Goal: Task Accomplishment & Management: Manage account settings

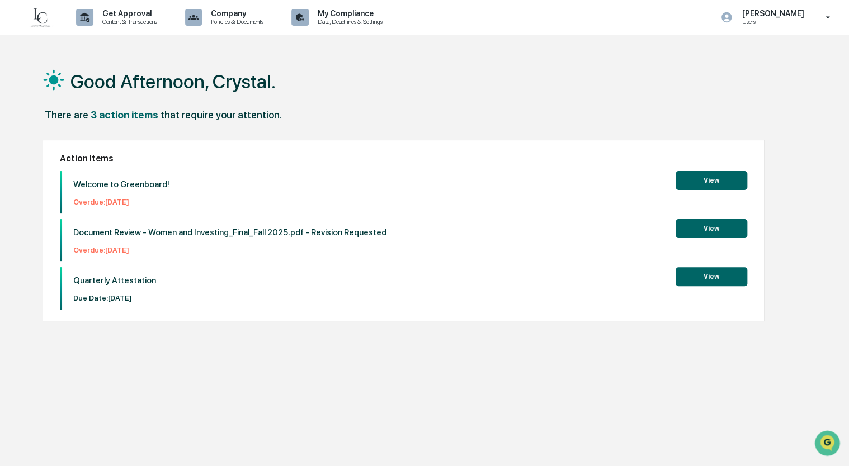
click at [713, 181] on button "View" at bounding box center [712, 180] width 72 height 19
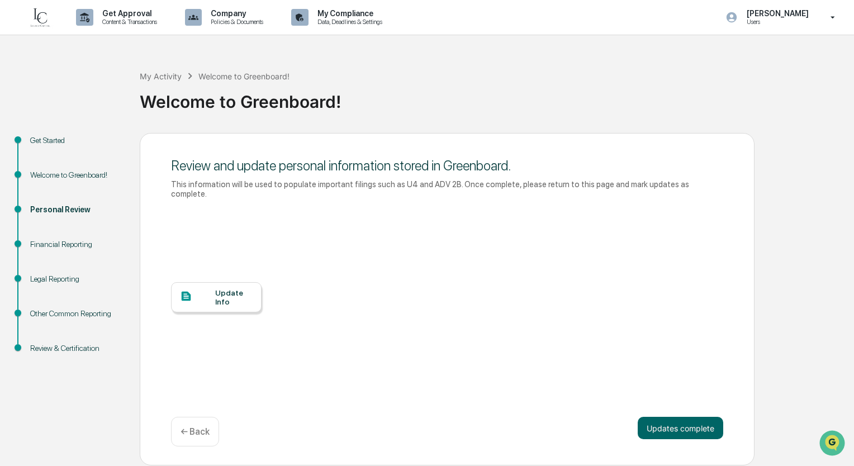
click at [223, 291] on div "Update Info" at bounding box center [233, 298] width 37 height 18
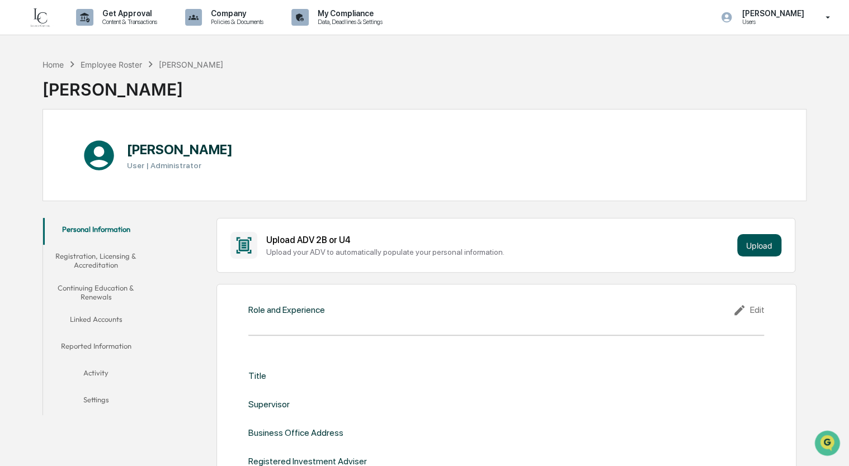
click at [773, 249] on button "Upload" at bounding box center [759, 245] width 44 height 22
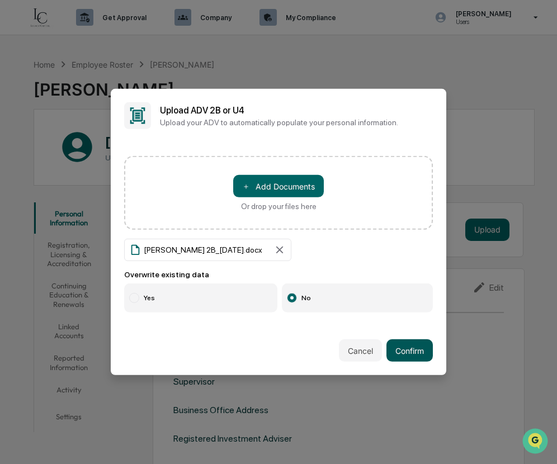
click at [413, 351] on button "Confirm" at bounding box center [409, 350] width 46 height 22
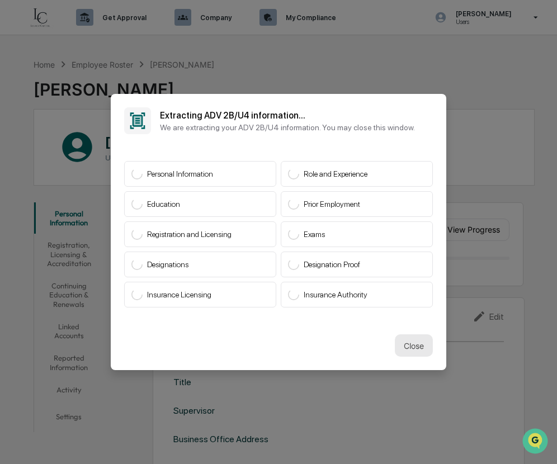
click at [400, 346] on button "Close" at bounding box center [414, 345] width 38 height 22
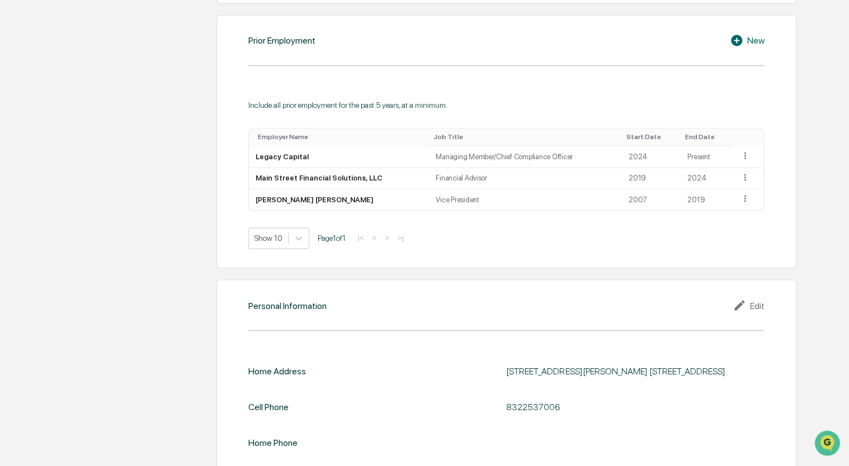
scroll to position [833, 0]
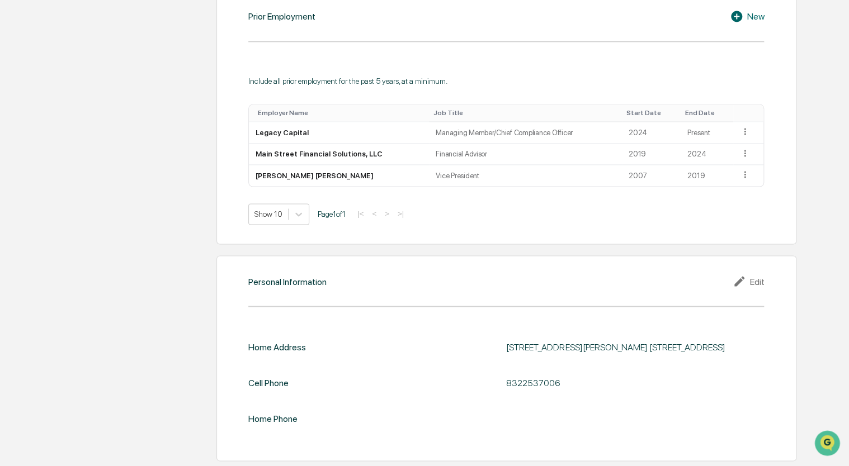
click at [551, 284] on div "Edit" at bounding box center [748, 281] width 31 height 13
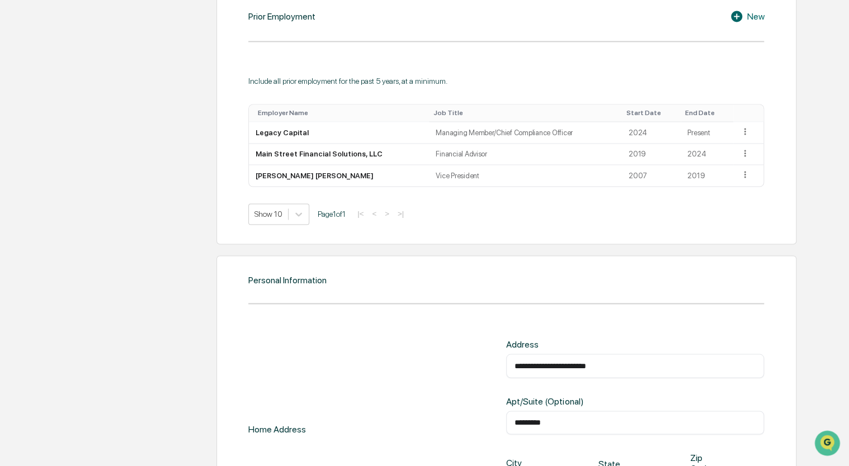
drag, startPoint x: 599, startPoint y: 365, endPoint x: 457, endPoint y: 365, distance: 142.6
click at [457, 365] on div "**********" at bounding box center [506, 429] width 516 height 180
type input "**********"
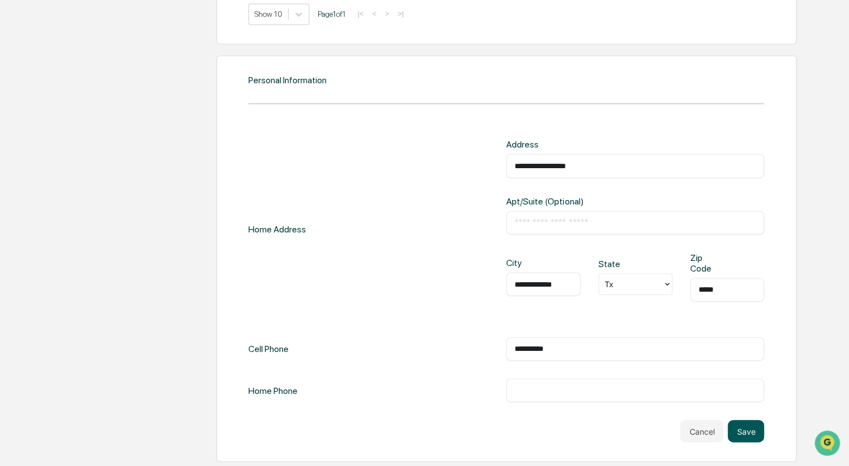
type input "*****"
click at [551, 423] on button "Save" at bounding box center [746, 431] width 36 height 22
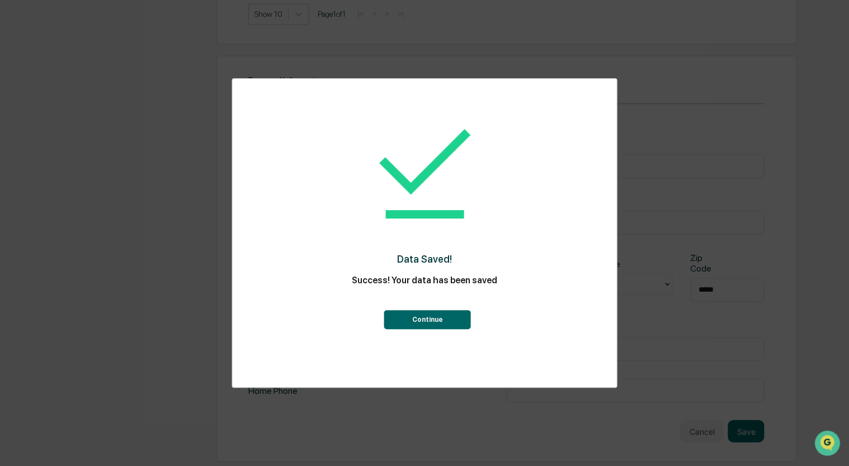
click at [414, 325] on button "Continue" at bounding box center [427, 319] width 87 height 19
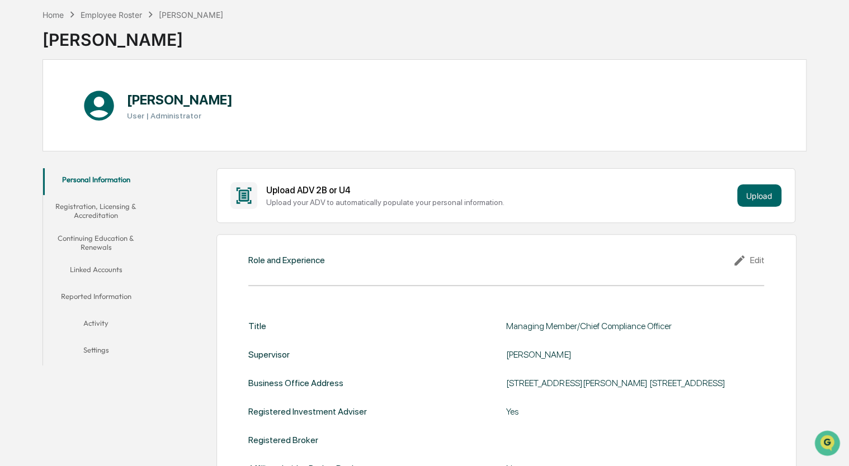
scroll to position [0, 0]
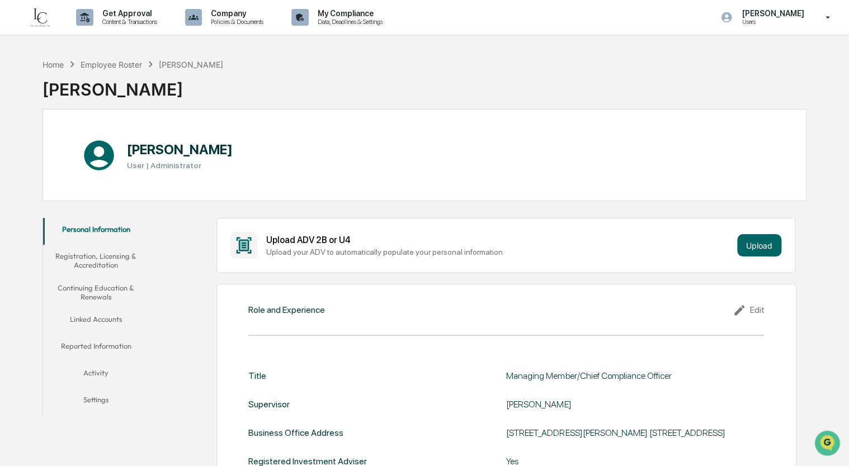
click at [95, 263] on button "Registration, Licensing & Accreditation" at bounding box center [96, 261] width 106 height 32
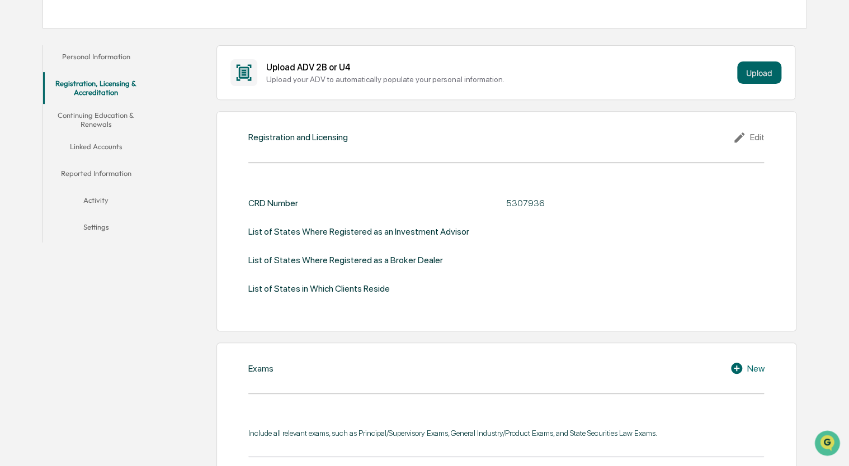
scroll to position [172, 0]
click at [94, 124] on button "Continuing Education & Renewals" at bounding box center [96, 121] width 106 height 32
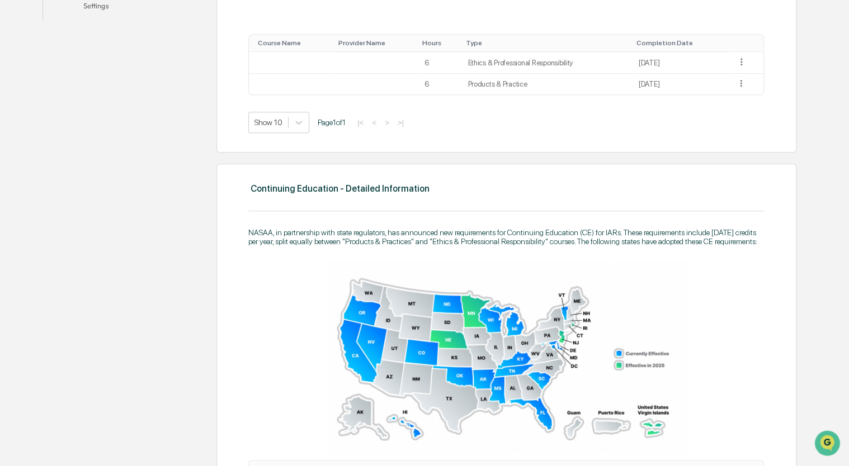
scroll to position [168, 0]
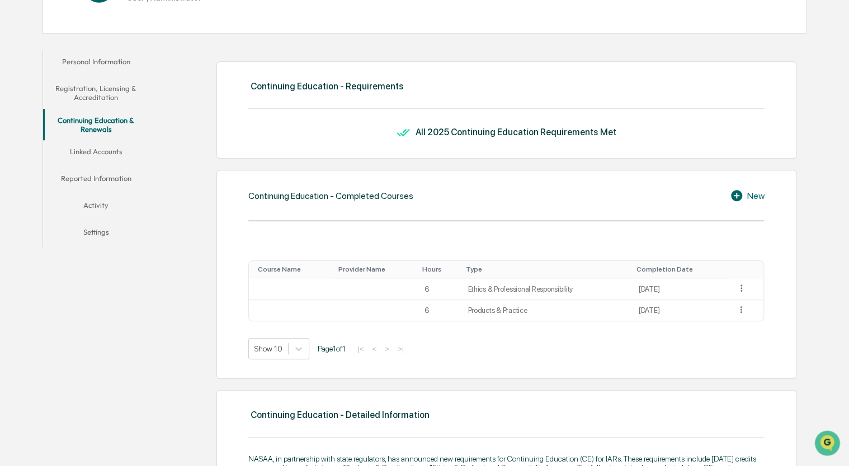
click at [107, 143] on button "Linked Accounts" at bounding box center [96, 153] width 106 height 27
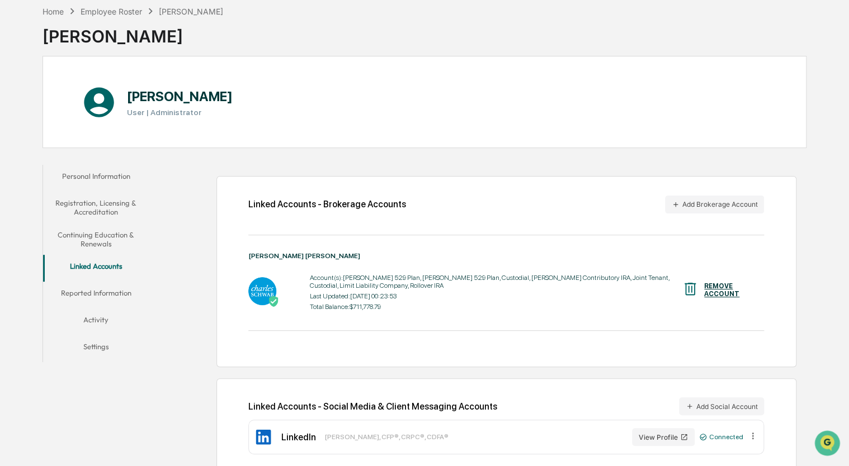
scroll to position [67, 0]
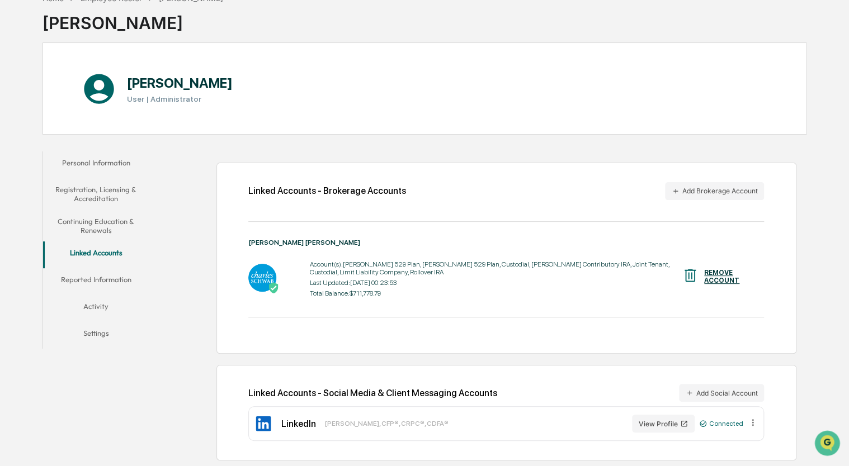
click at [82, 276] on button "Reported Information" at bounding box center [96, 281] width 106 height 27
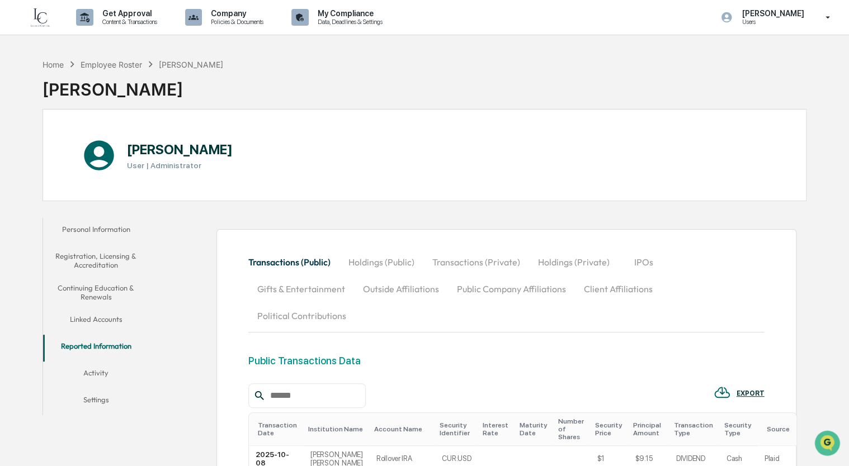
click at [92, 381] on button "Activity" at bounding box center [96, 375] width 106 height 27
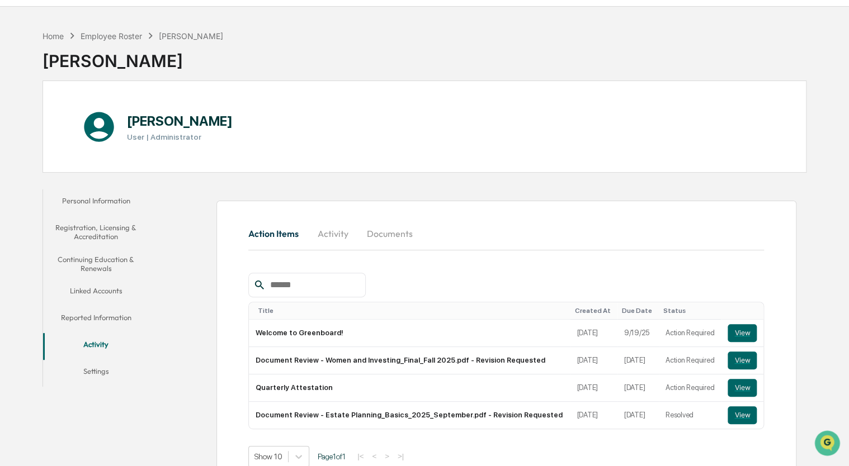
scroll to position [53, 0]
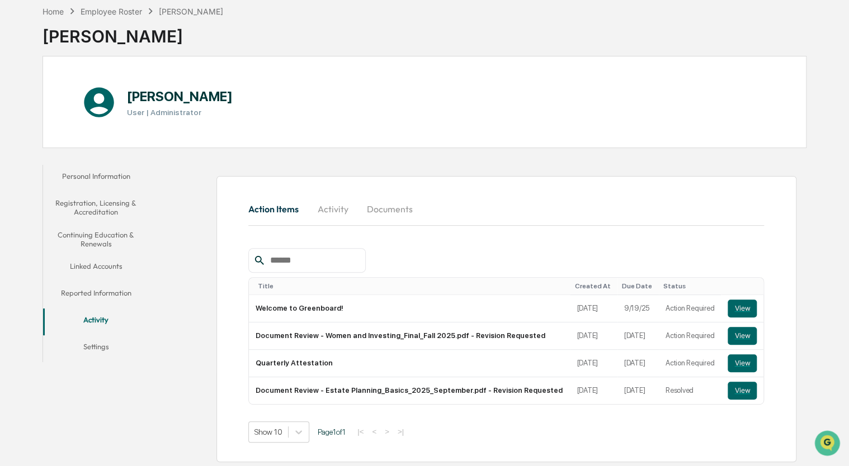
click at [92, 348] on button "Settings" at bounding box center [96, 349] width 106 height 27
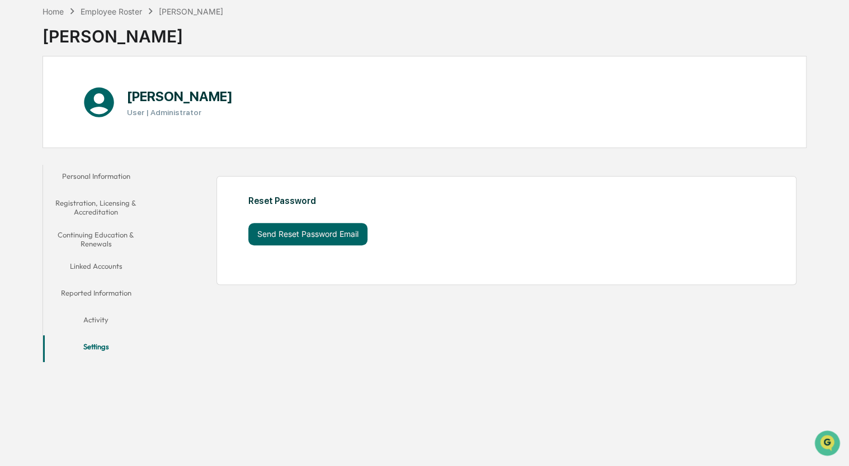
click at [96, 319] on button "Activity" at bounding box center [96, 322] width 106 height 27
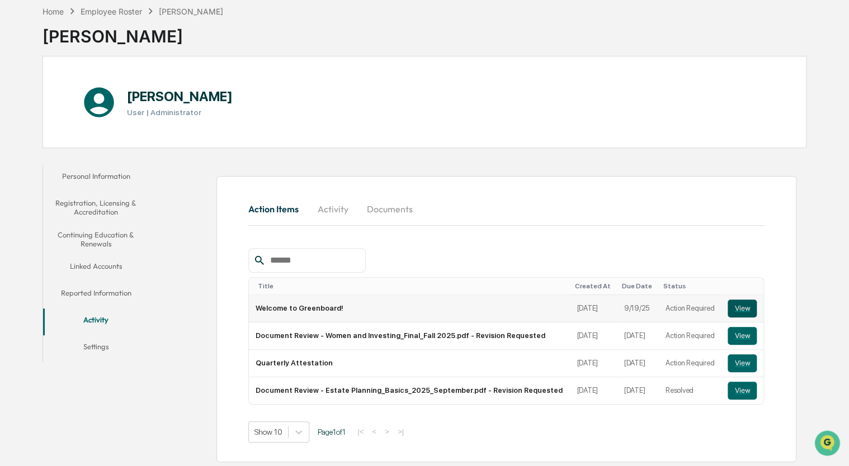
click at [551, 308] on button "View" at bounding box center [742, 309] width 29 height 18
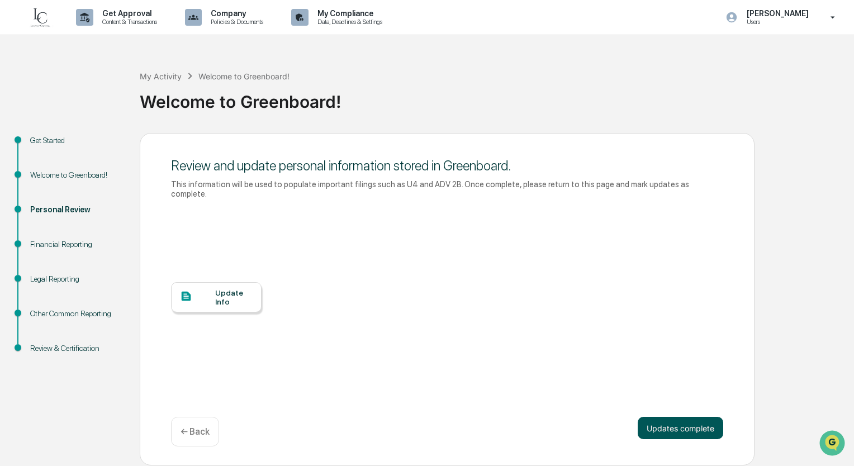
click at [658, 417] on button "Updates complete" at bounding box center [681, 428] width 86 height 22
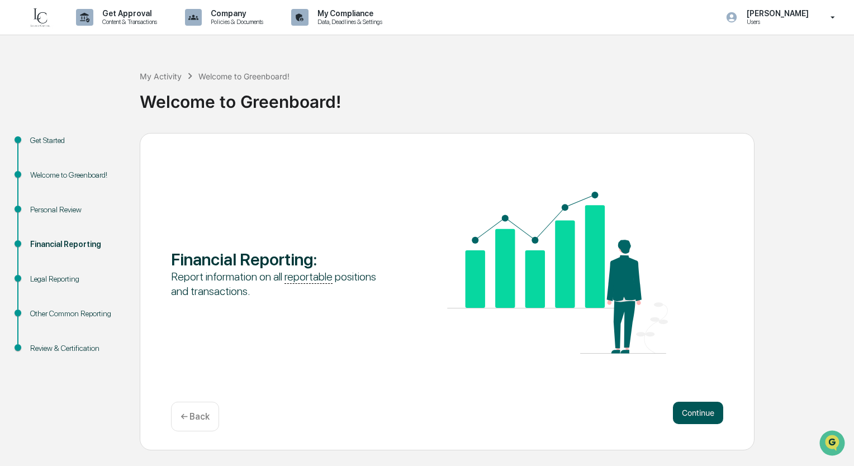
click at [685, 402] on button "Continue" at bounding box center [698, 413] width 50 height 22
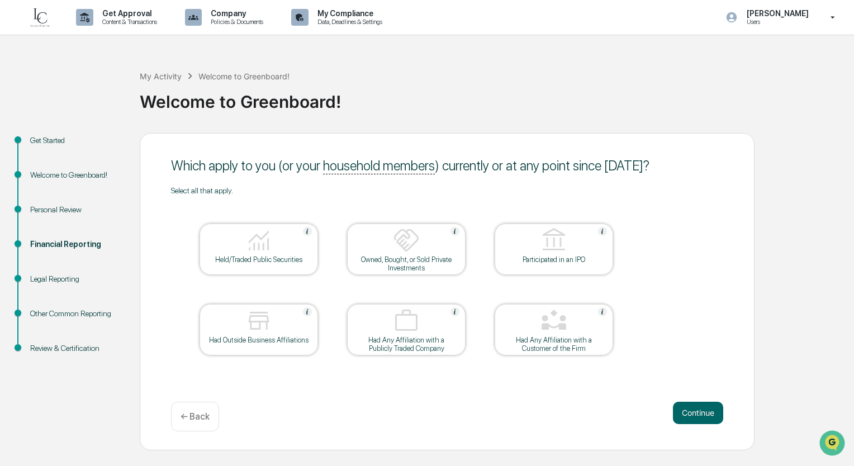
click at [250, 256] on div "Held/Traded Public Securities" at bounding box center [259, 260] width 101 height 8
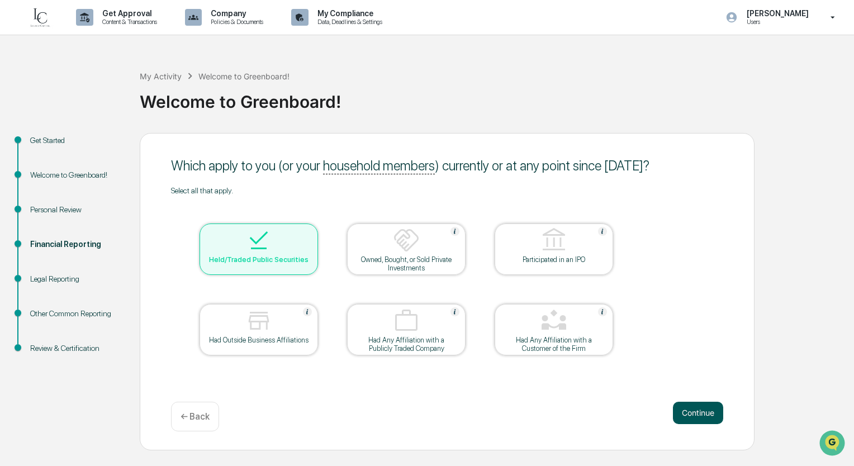
click at [696, 415] on button "Continue" at bounding box center [698, 413] width 50 height 22
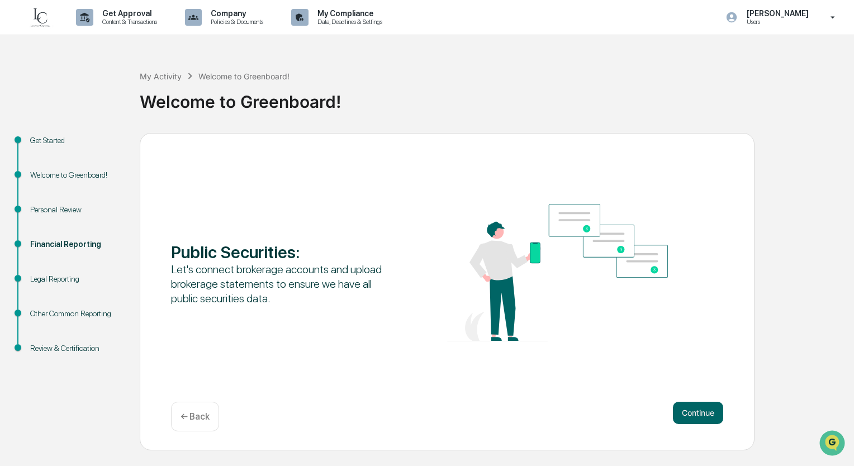
click at [696, 415] on button "Continue" at bounding box center [698, 413] width 50 height 22
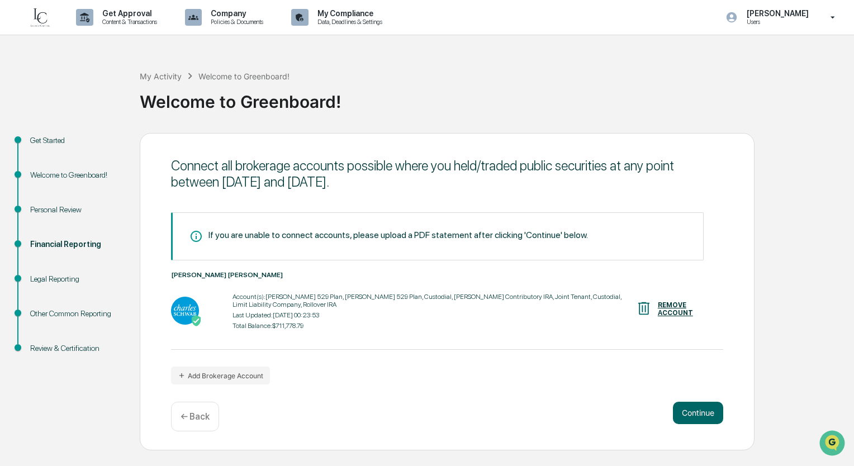
click at [696, 415] on button "Continue" at bounding box center [698, 413] width 50 height 22
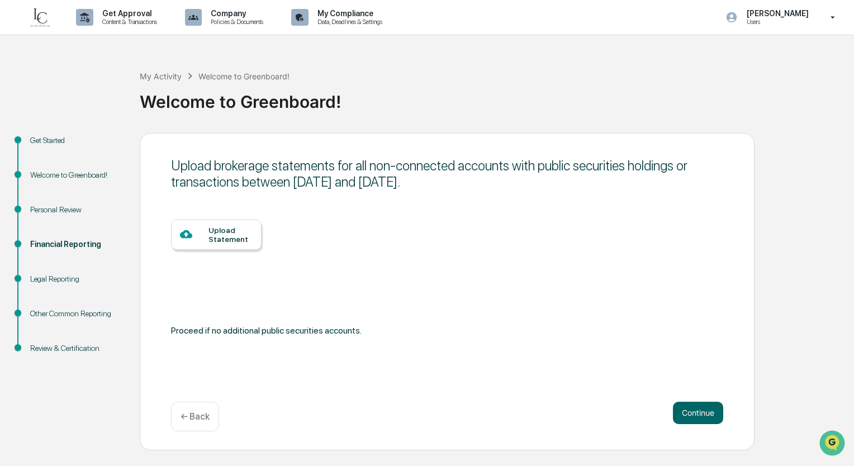
click at [696, 415] on button "Continue" at bounding box center [698, 413] width 50 height 22
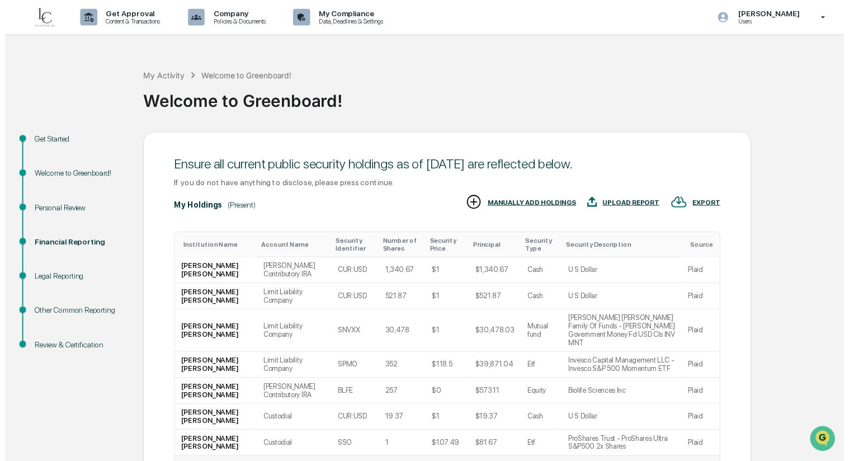
scroll to position [154, 0]
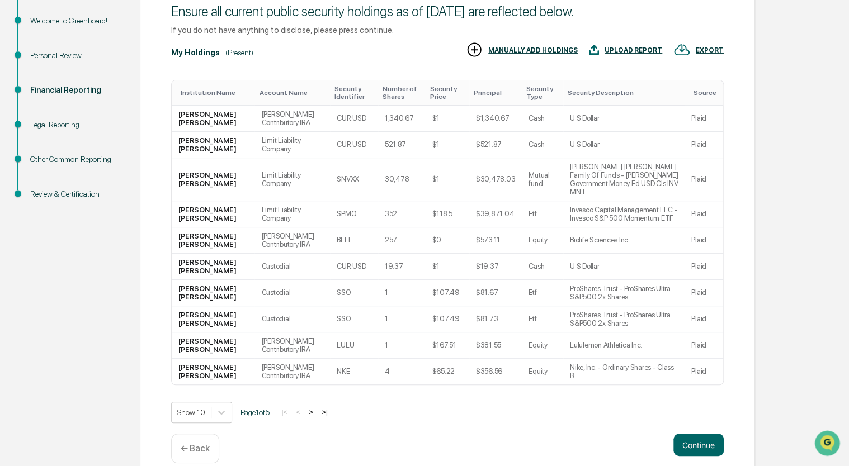
click at [704, 443] on div "Continue ← Back" at bounding box center [447, 449] width 553 height 30
click at [702, 434] on button "Continue" at bounding box center [698, 445] width 50 height 22
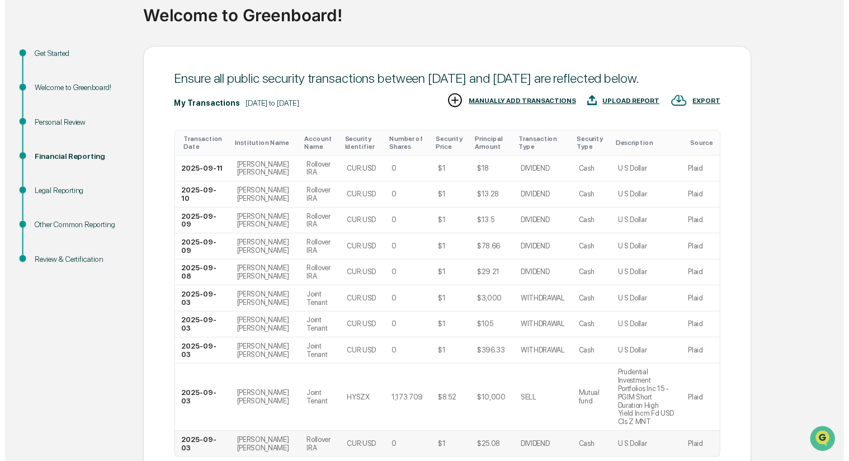
scroll to position [172, 0]
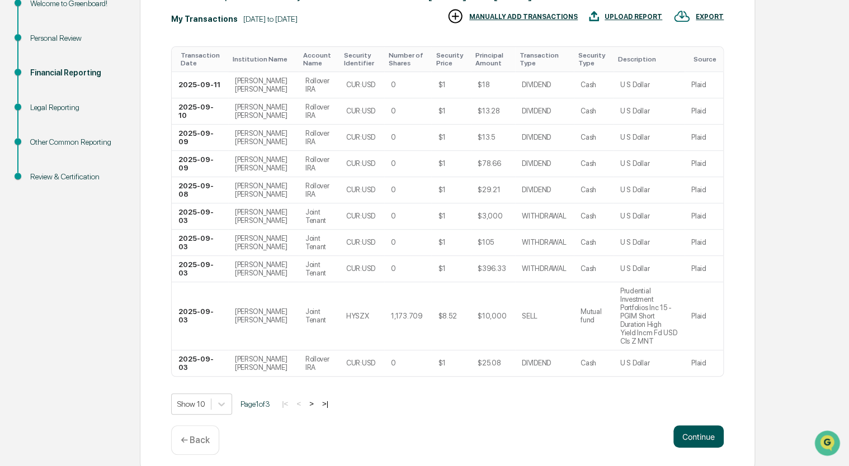
click at [698, 426] on button "Continue" at bounding box center [698, 437] width 50 height 22
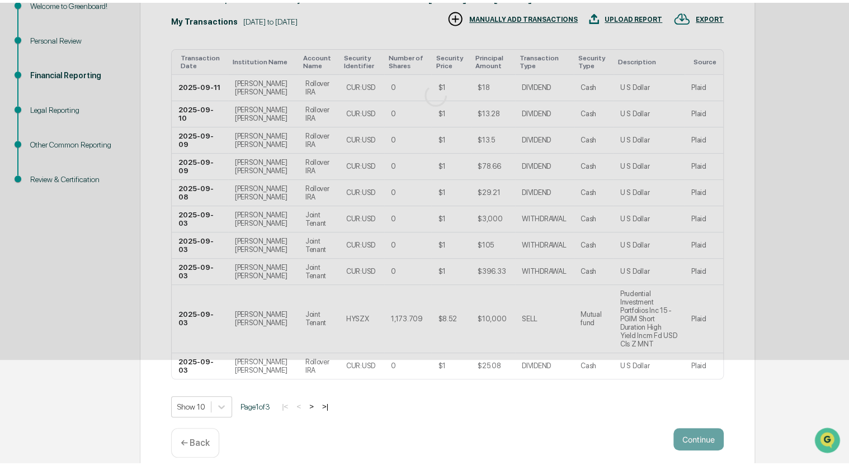
scroll to position [0, 0]
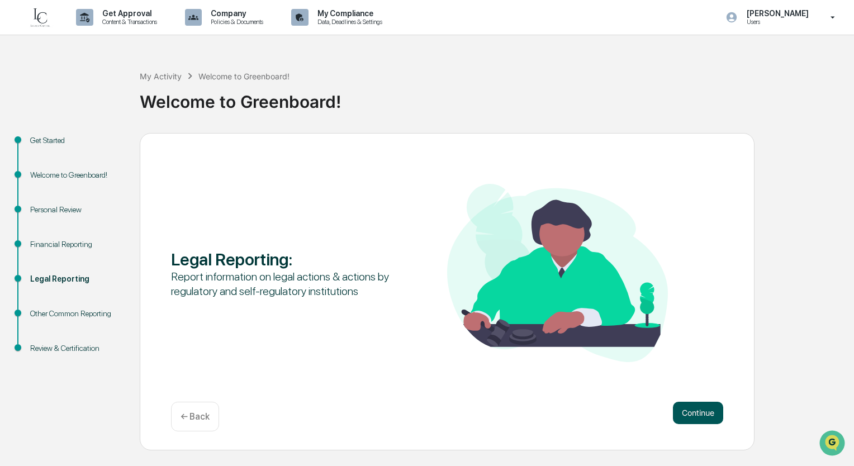
click at [696, 412] on button "Continue" at bounding box center [698, 413] width 50 height 22
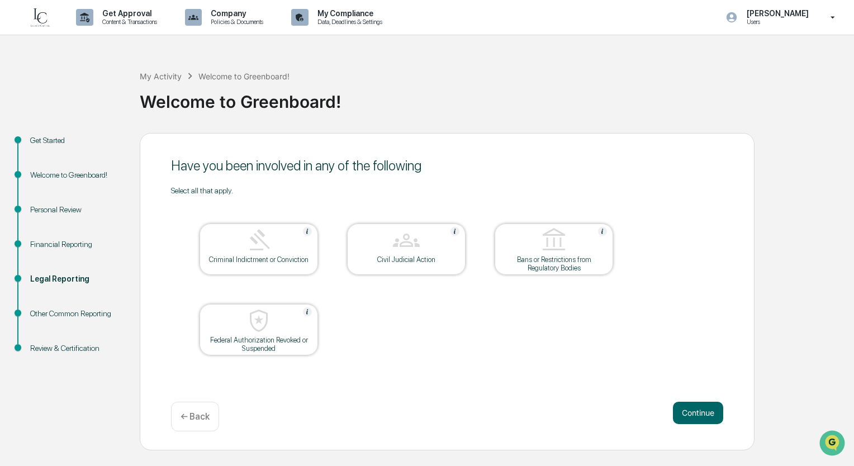
click at [696, 412] on button "Continue" at bounding box center [698, 413] width 50 height 22
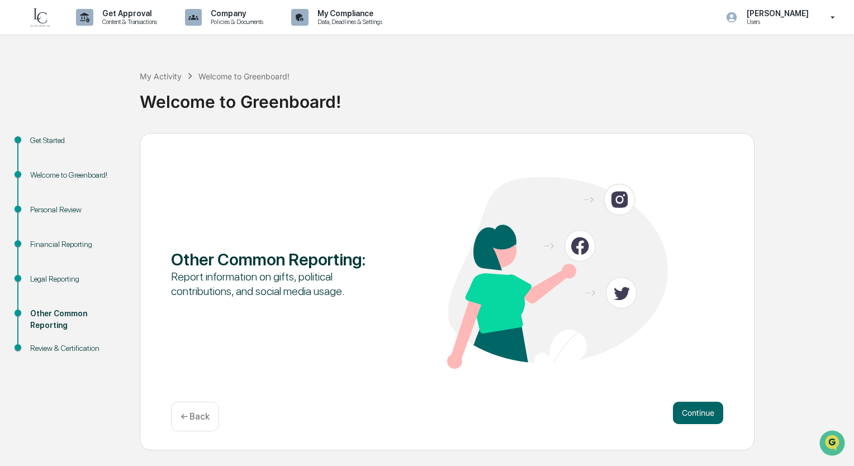
click at [696, 412] on button "Continue" at bounding box center [698, 413] width 50 height 22
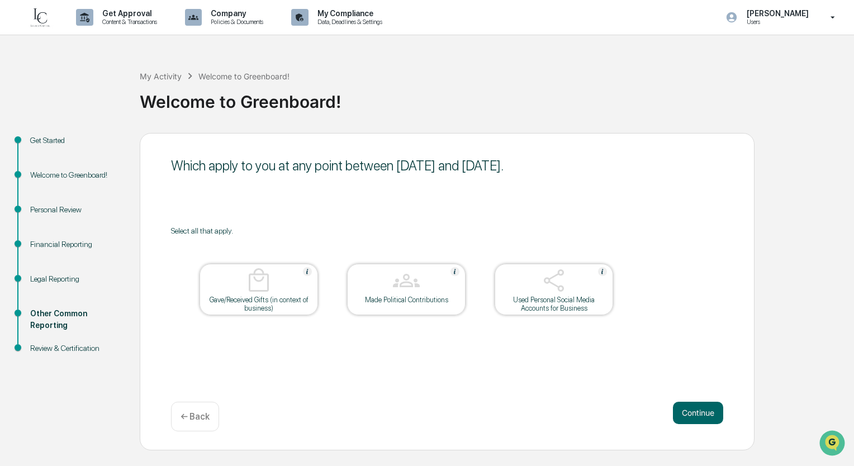
click at [696, 412] on button "Continue" at bounding box center [698, 413] width 50 height 22
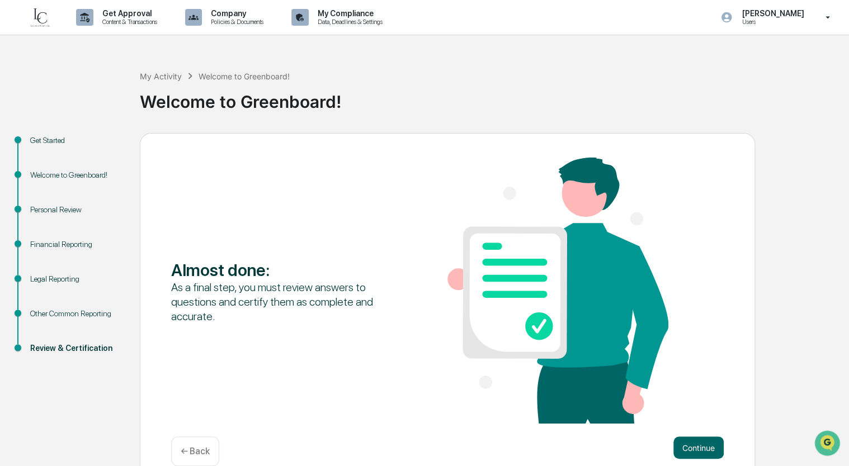
click at [696, 412] on div "Almost done : As a final step, you must review answers to questions and certify…" at bounding box center [447, 292] width 553 height 268
click at [698, 441] on button "Continue" at bounding box center [698, 448] width 50 height 22
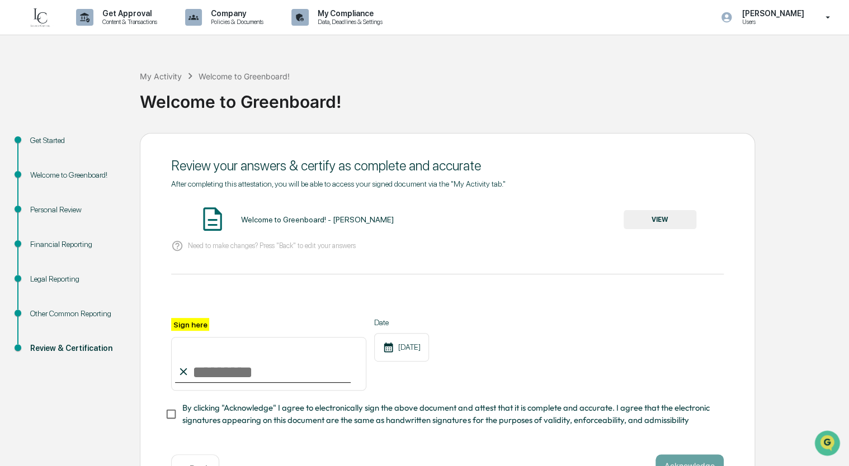
click at [257, 381] on input "Sign here" at bounding box center [268, 364] width 195 height 54
type input "**********"
click at [676, 220] on button "VIEW" at bounding box center [660, 219] width 73 height 19
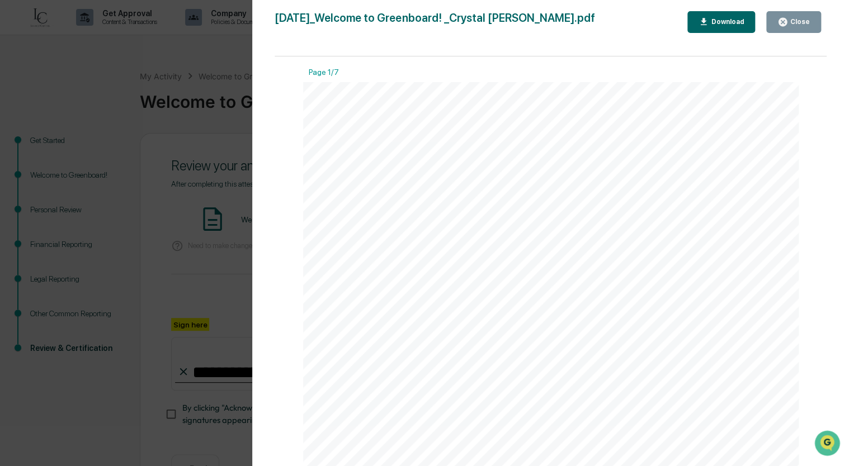
click at [801, 21] on div "Close" at bounding box center [799, 22] width 22 height 8
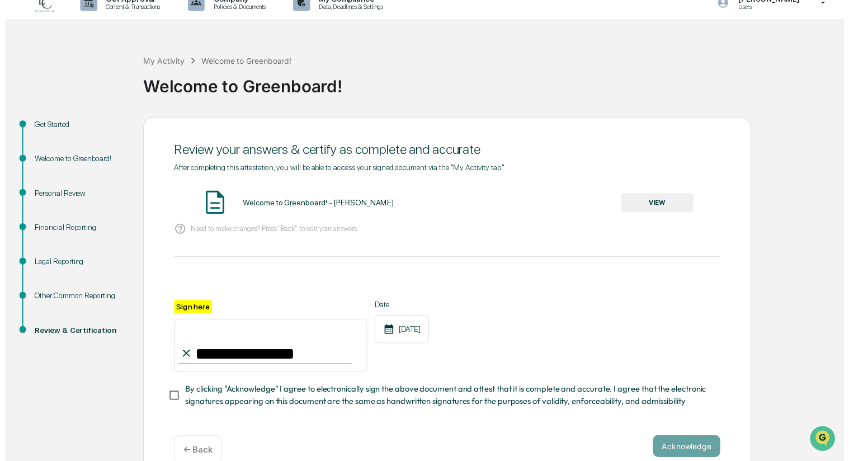
scroll to position [40, 0]
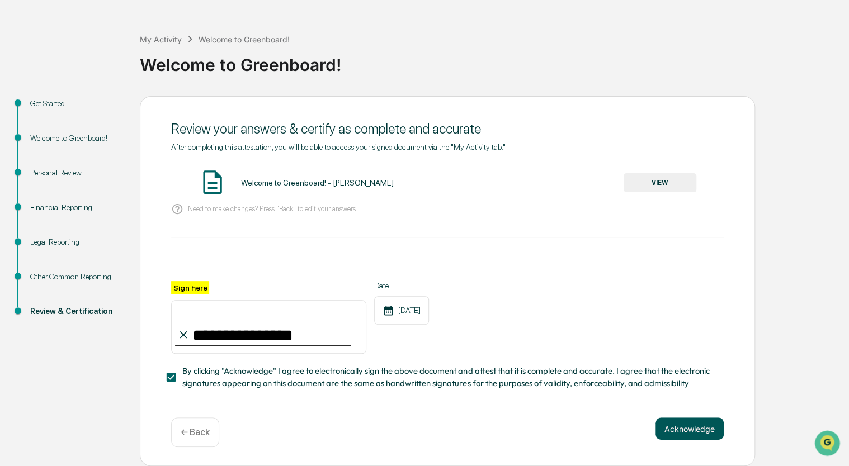
click at [709, 431] on button "Acknowledge" at bounding box center [689, 429] width 68 height 22
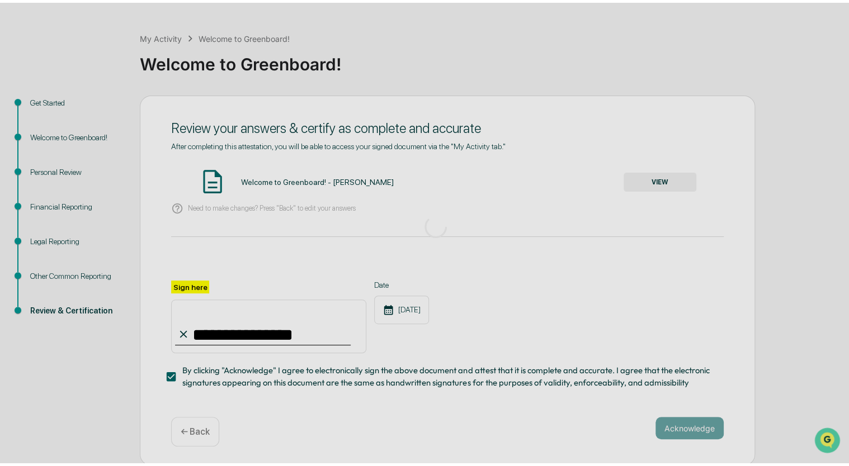
scroll to position [0, 0]
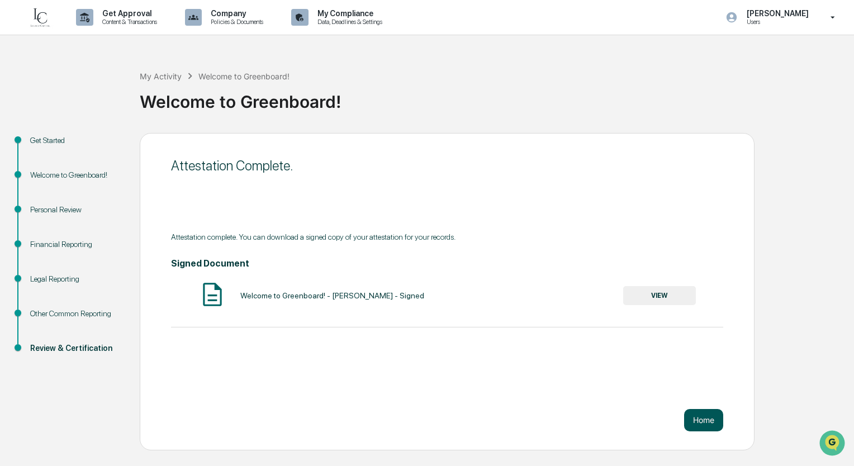
click at [707, 428] on button "Home" at bounding box center [703, 420] width 39 height 22
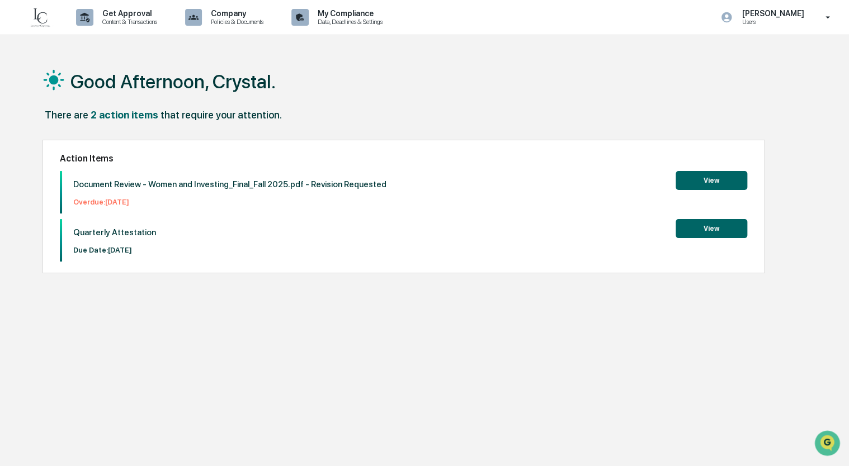
click at [730, 182] on button "View" at bounding box center [712, 180] width 72 height 19
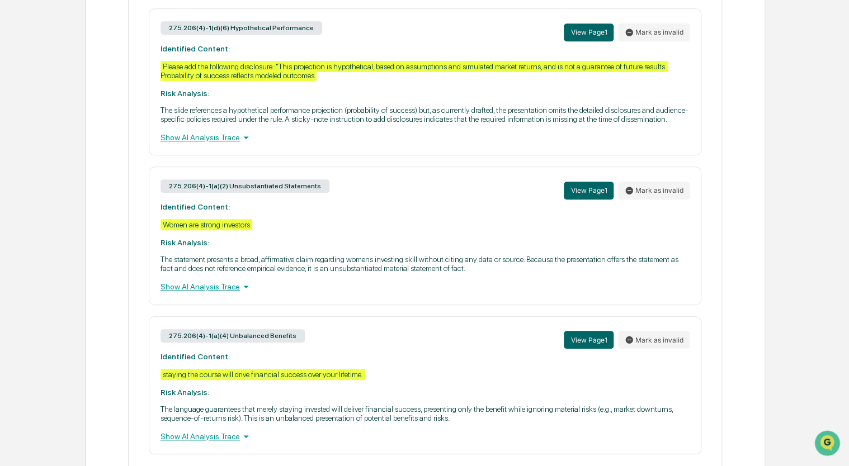
scroll to position [325, 0]
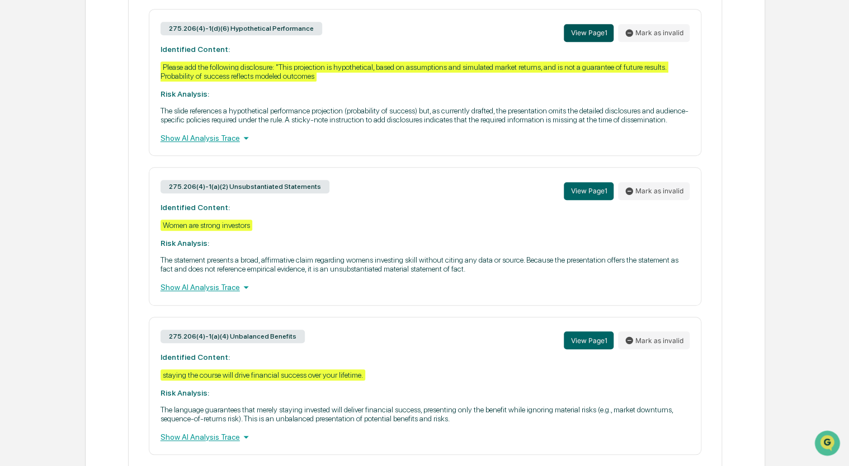
click at [570, 30] on button "View Page 1" at bounding box center [589, 33] width 50 height 18
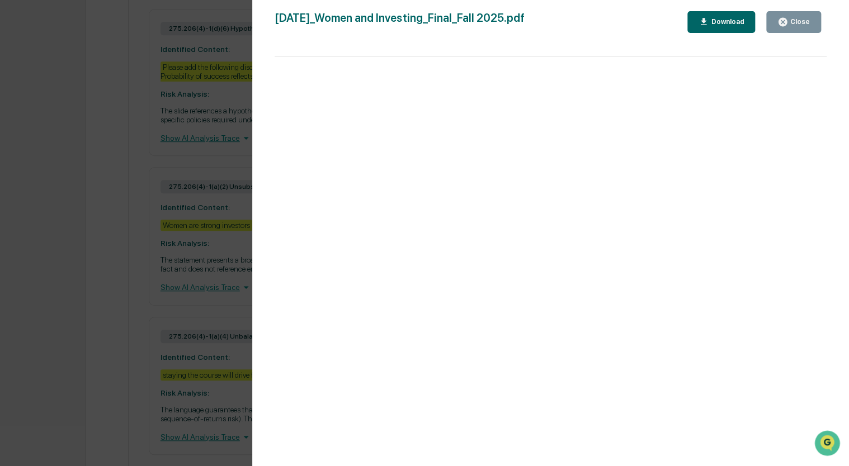
click at [801, 23] on div "Close" at bounding box center [799, 22] width 22 height 8
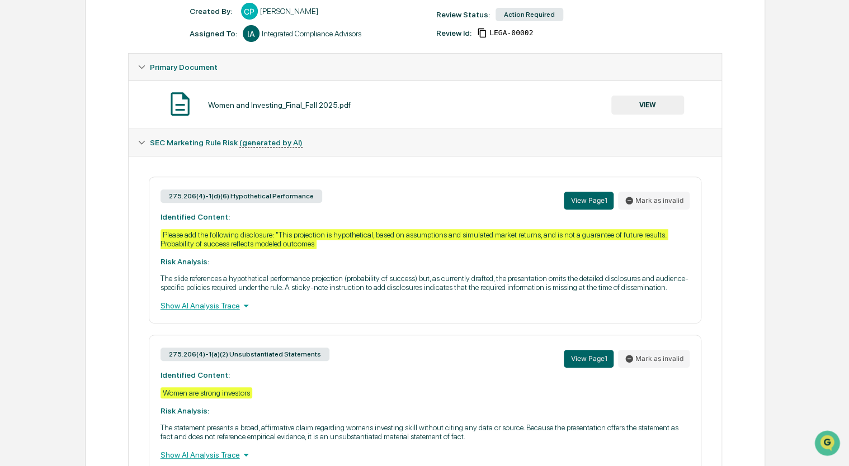
scroll to position [214, 0]
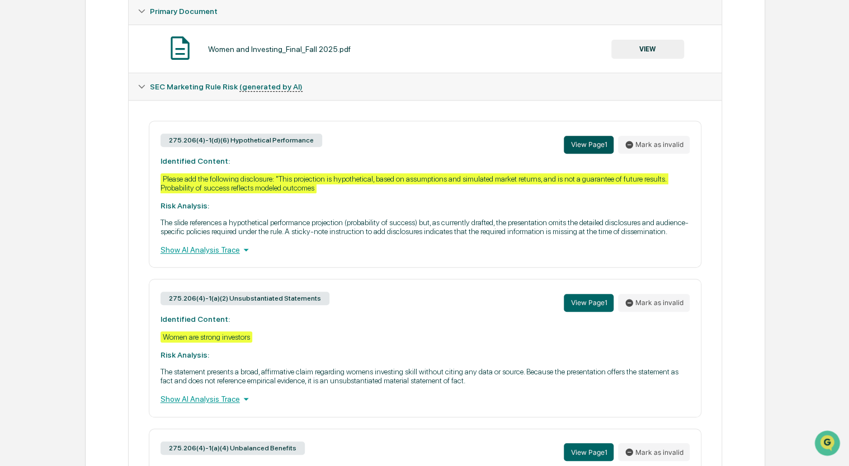
click at [604, 144] on button "View Page 1" at bounding box center [589, 145] width 50 height 18
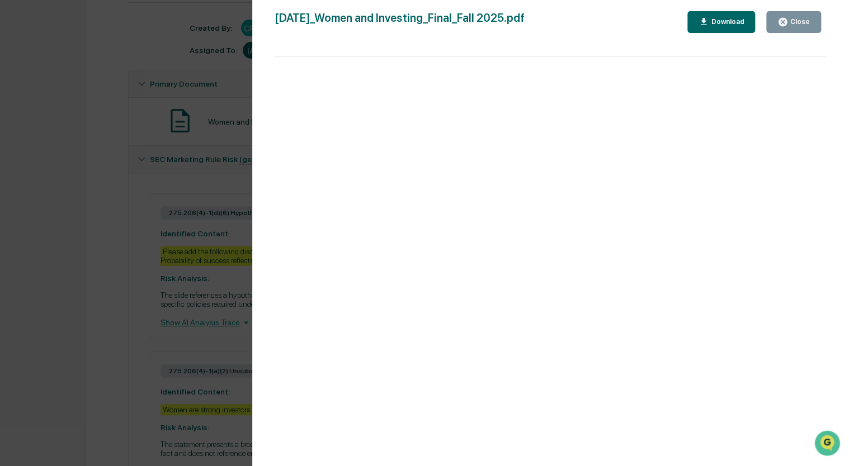
scroll to position [46, 0]
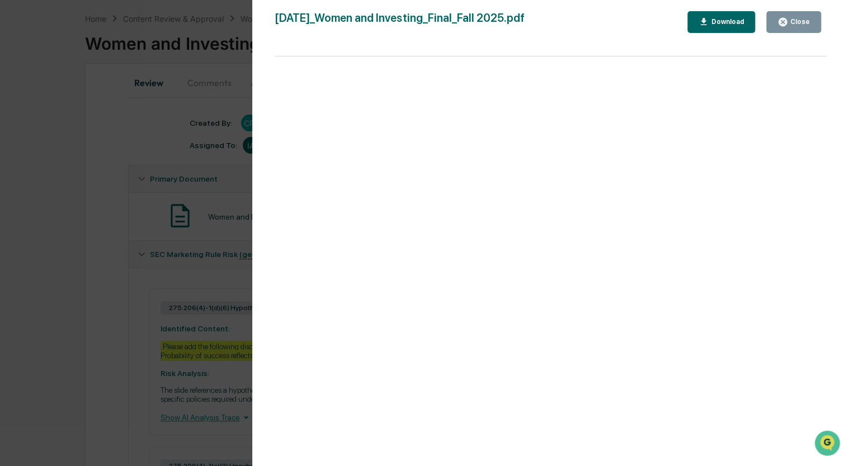
click at [803, 15] on button "Close" at bounding box center [793, 22] width 55 height 22
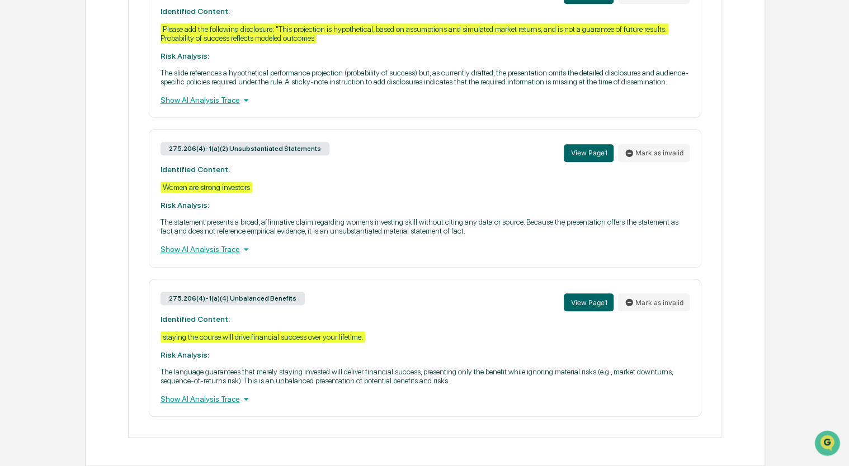
scroll to position [381, 0]
click at [604, 148] on button "View Page 1" at bounding box center [589, 153] width 50 height 18
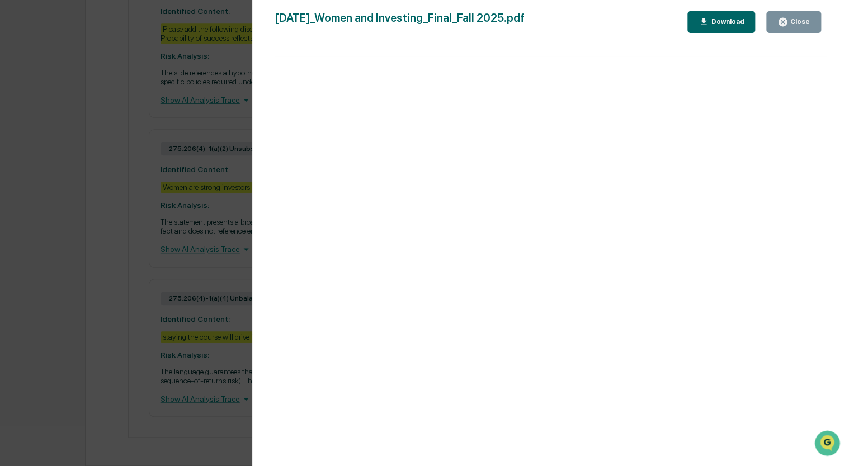
click at [801, 22] on div "Close" at bounding box center [799, 22] width 22 height 8
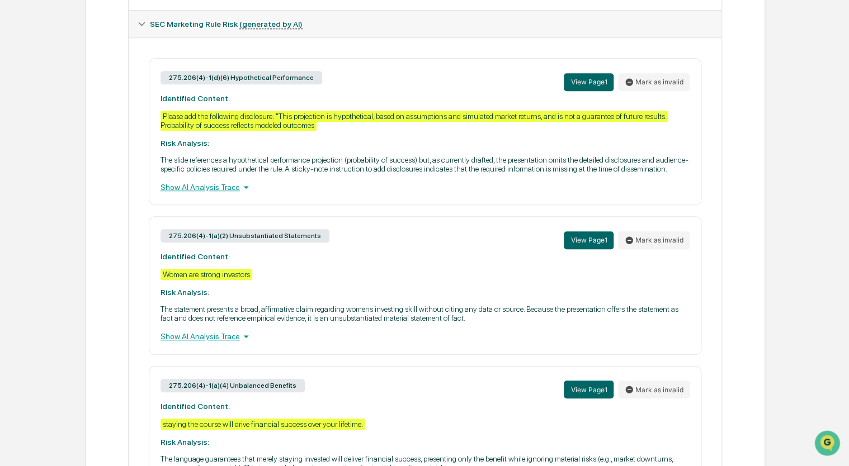
scroll to position [270, 0]
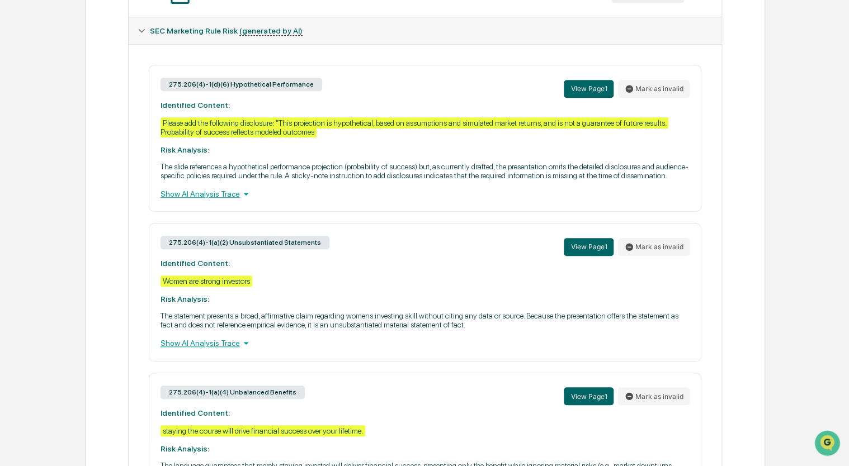
click at [193, 200] on div "275.206(4)-1(d)(6) Hypothetical Performance View Page 1 Mark as invalid Identif…" at bounding box center [425, 138] width 553 height 147
click at [195, 200] on div "Show AI Analysis Trace" at bounding box center [425, 194] width 530 height 12
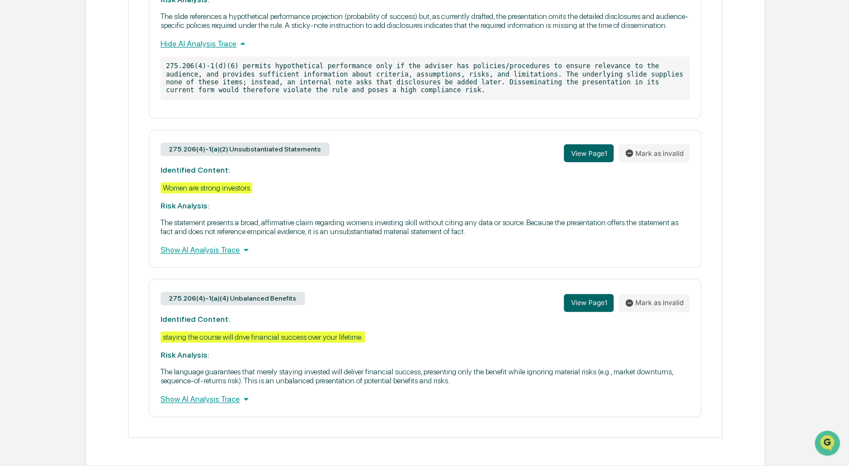
scroll to position [438, 0]
click at [577, 302] on button "View Page 1" at bounding box center [589, 303] width 50 height 18
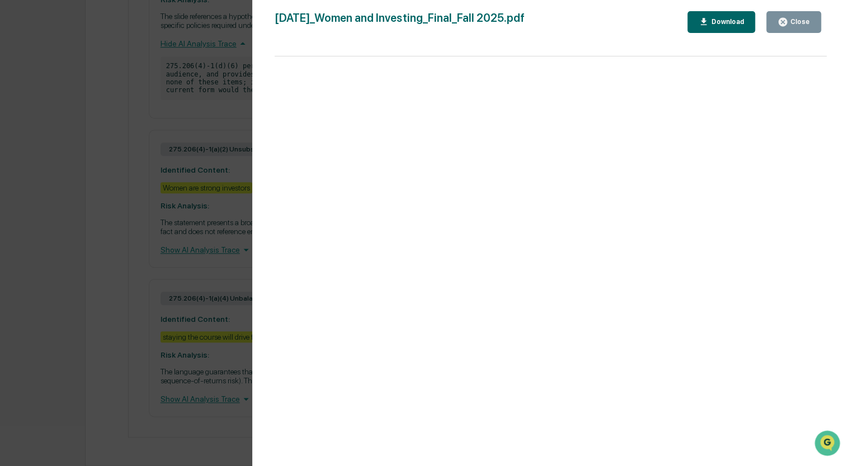
click at [102, 340] on div "Version History [DATE] 08:23 PM [PERSON_NAME] [DATE] 04:08 PM [PERSON_NAME] [DA…" at bounding box center [424, 233] width 849 height 466
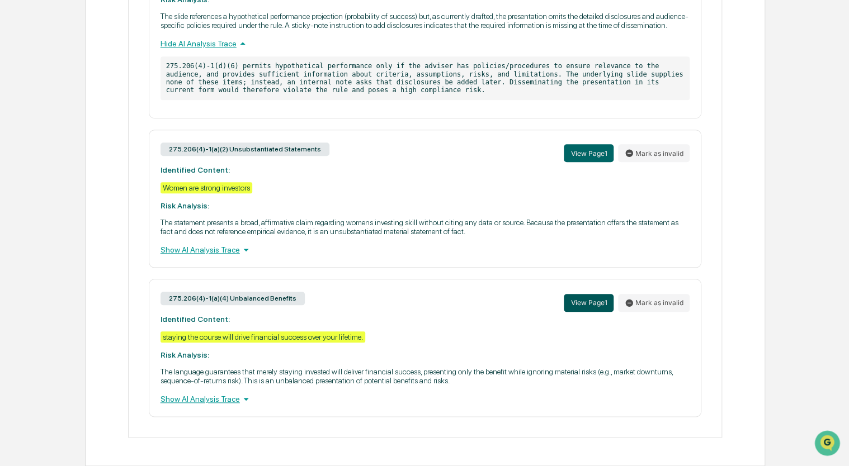
click at [594, 303] on button "View Page 1" at bounding box center [589, 303] width 50 height 18
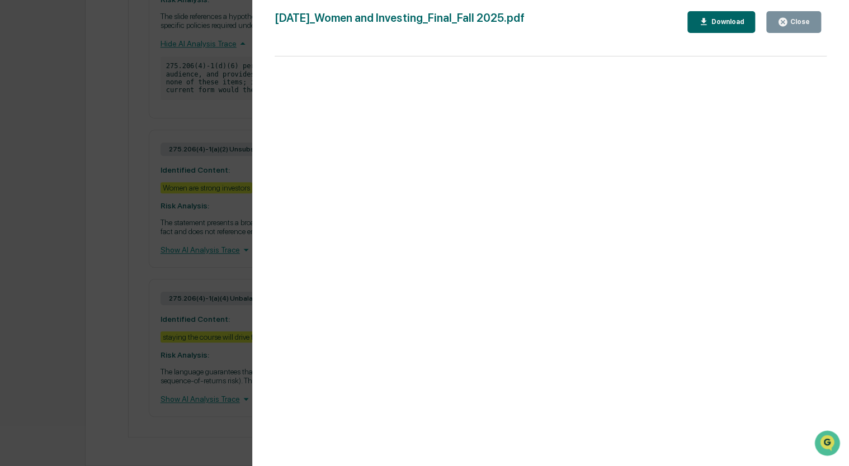
click at [157, 159] on div "Version History [DATE] 08:23 PM [PERSON_NAME] [DATE] 04:08 PM [PERSON_NAME] [DA…" at bounding box center [424, 233] width 849 height 466
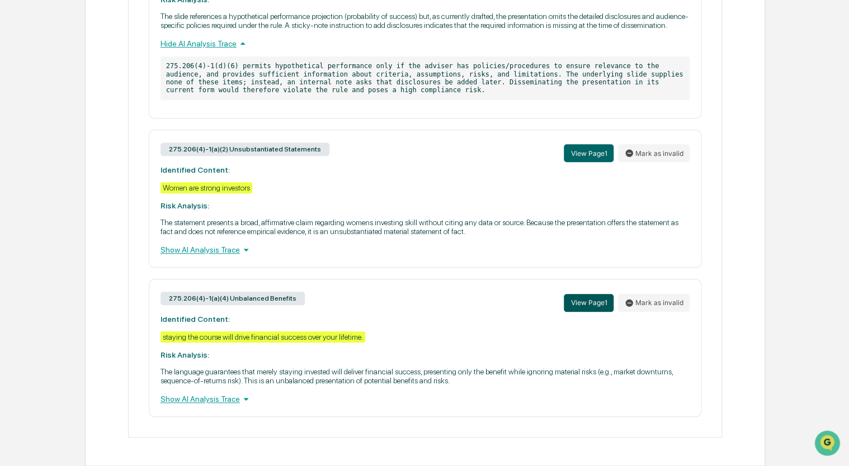
click at [578, 301] on button "View Page 1" at bounding box center [589, 303] width 50 height 18
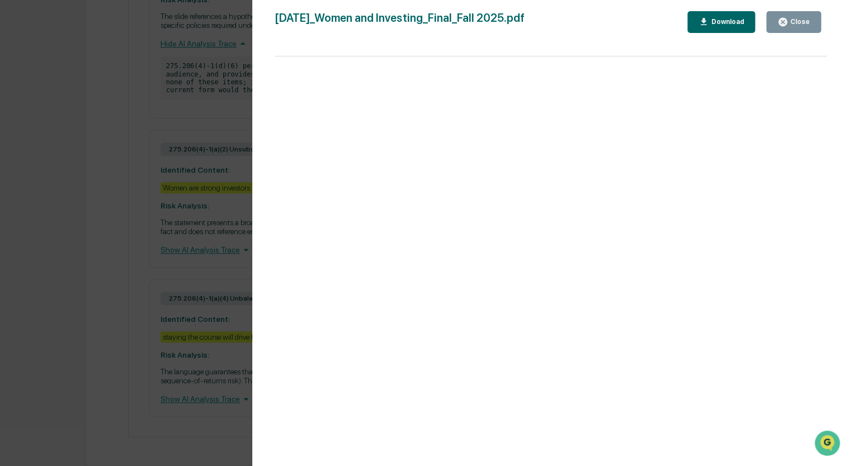
click at [792, 26] on div "Close" at bounding box center [793, 22] width 32 height 11
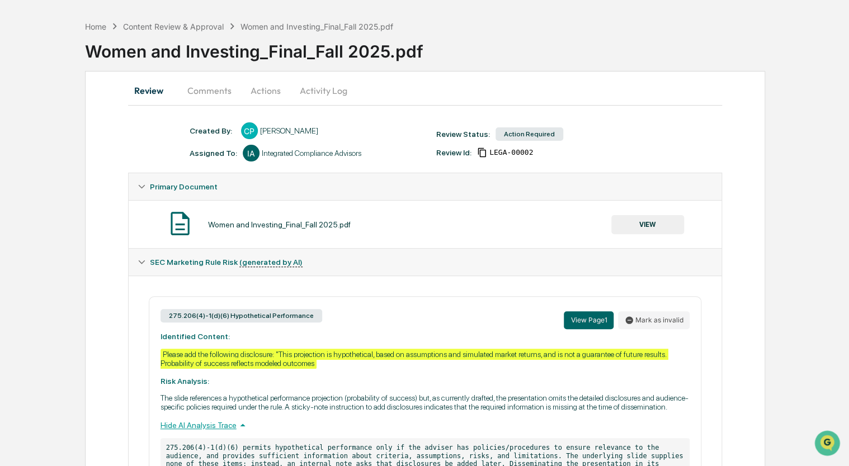
scroll to position [0, 0]
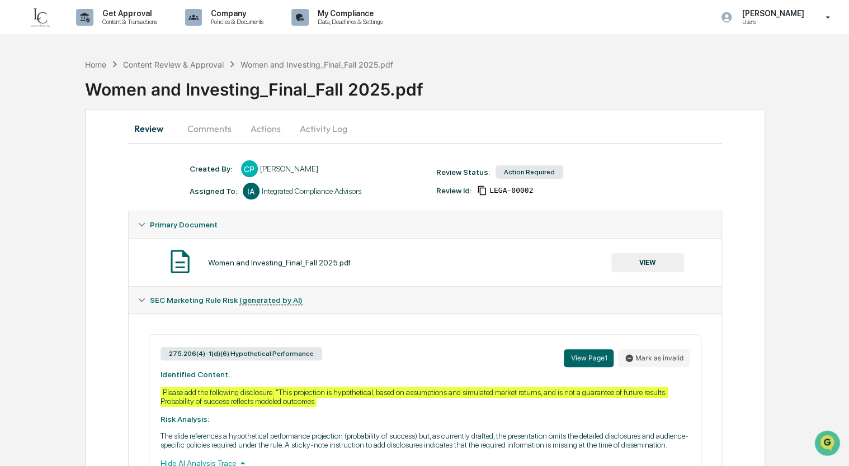
click at [614, 261] on button "VIEW" at bounding box center [647, 262] width 73 height 19
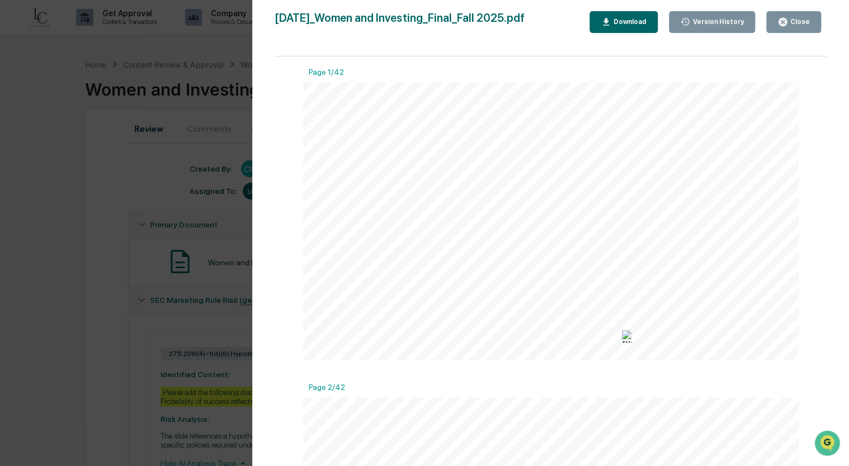
drag, startPoint x: 799, startPoint y: 18, endPoint x: 618, endPoint y: 335, distance: 365.2
click at [747, 230] on div "[DATE]_Women and Investing_Final_Fall 2025.pdf Close Version History Download P…" at bounding box center [551, 244] width 552 height 466
click at [618, 335] on div "Women & Investing Fall 2025 [PERSON_NAME], CFP®, CDFA® Managing Partner, Legacy…" at bounding box center [550, 221] width 495 height 279
click at [627, 337] on img at bounding box center [628, 336] width 12 height 12
click at [772, 21] on button "Close" at bounding box center [793, 22] width 55 height 22
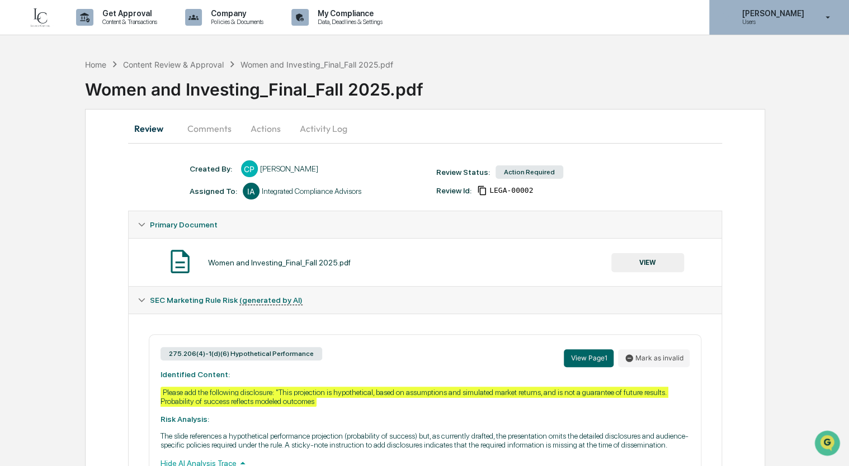
click at [805, 16] on p "[PERSON_NAME]" at bounding box center [771, 13] width 77 height 9
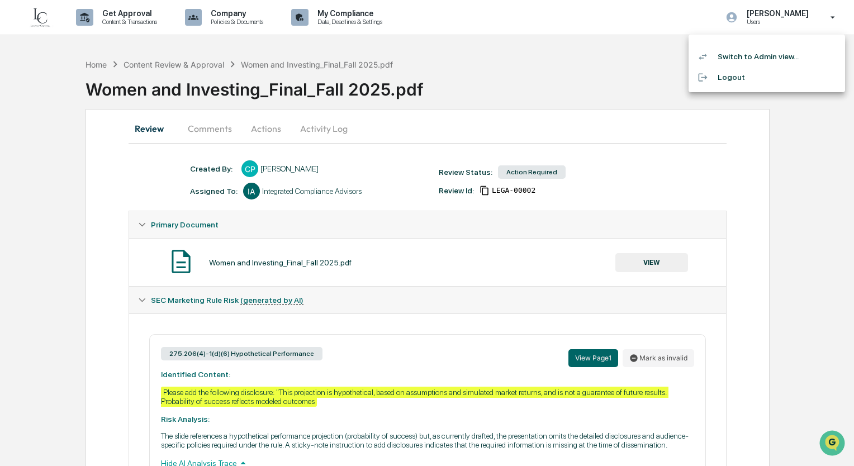
click at [553, 86] on div at bounding box center [427, 233] width 854 height 466
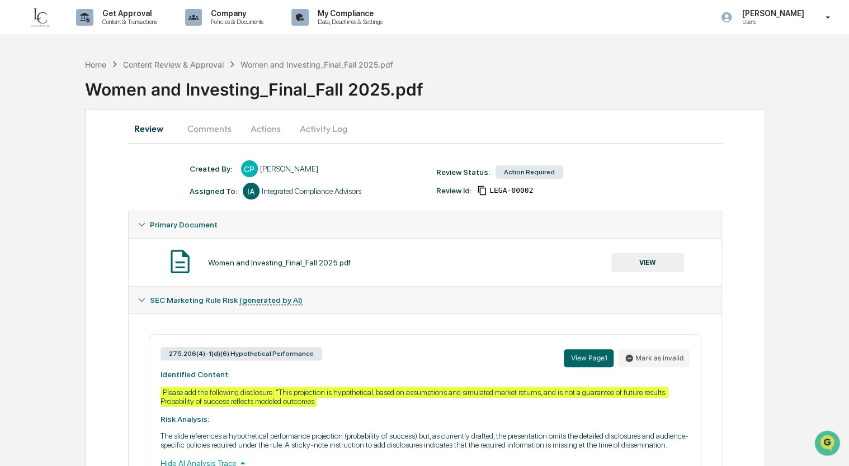
click at [221, 134] on button "Comments" at bounding box center [209, 128] width 62 height 27
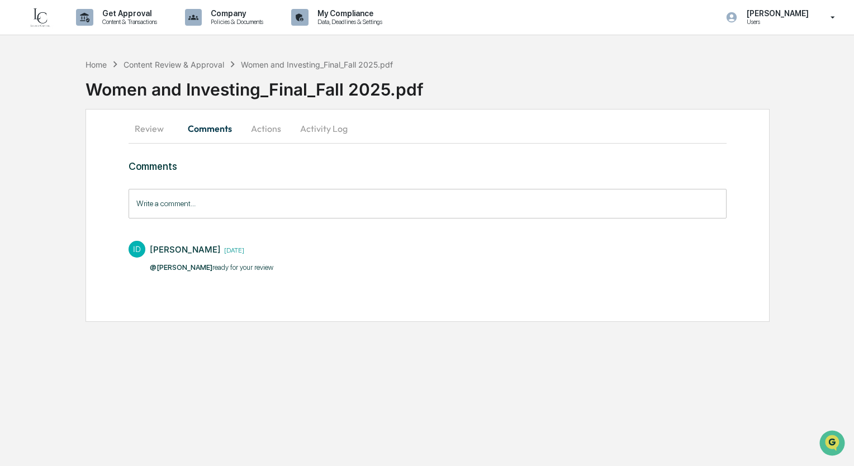
click at [131, 127] on button "Review" at bounding box center [154, 128] width 50 height 27
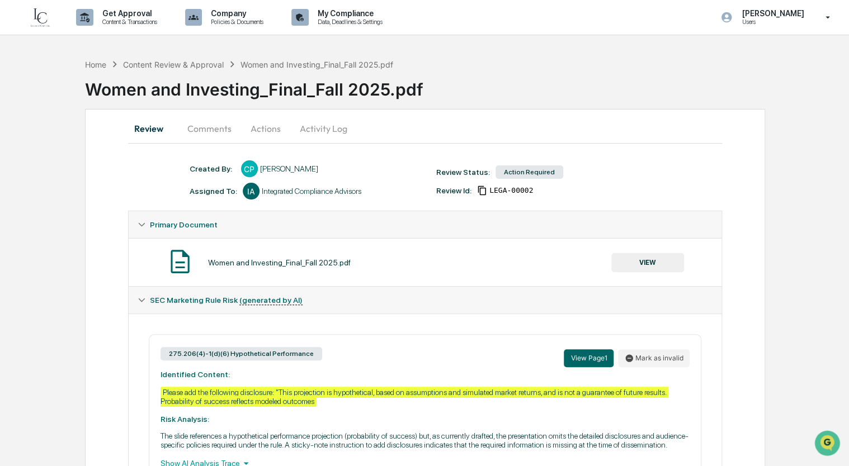
click at [514, 173] on div "Action Required" at bounding box center [529, 172] width 68 height 13
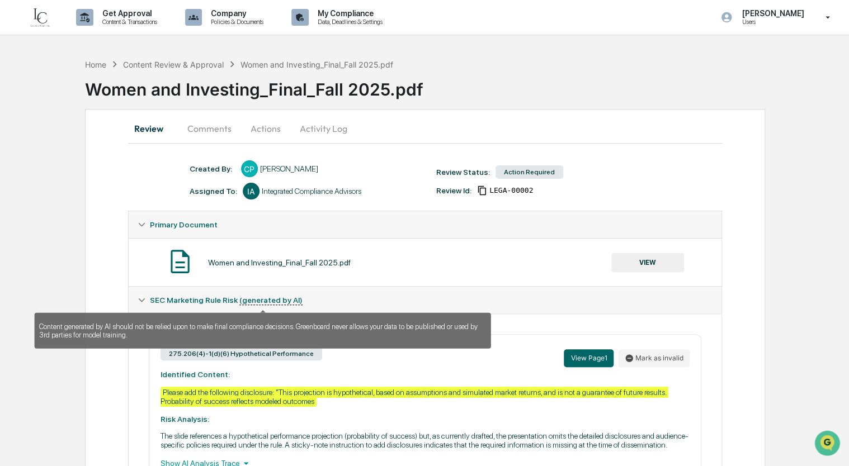
click at [265, 299] on u "(generated by AI)" at bounding box center [270, 301] width 63 height 10
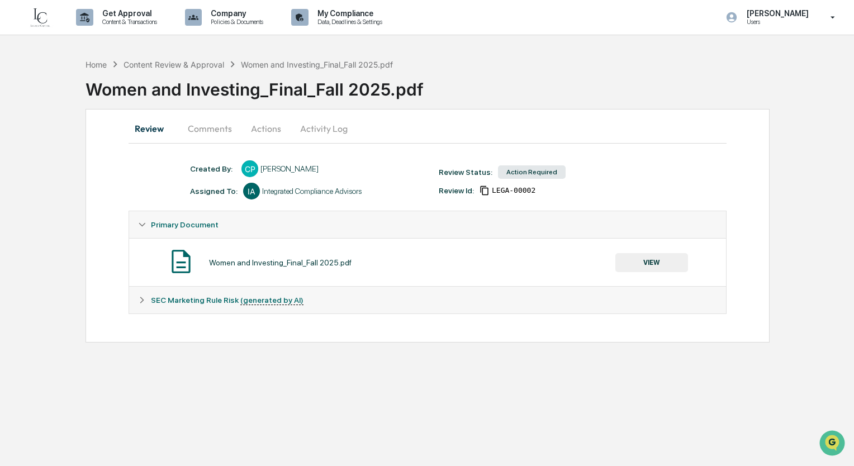
click at [140, 301] on icon at bounding box center [142, 300] width 8 height 8
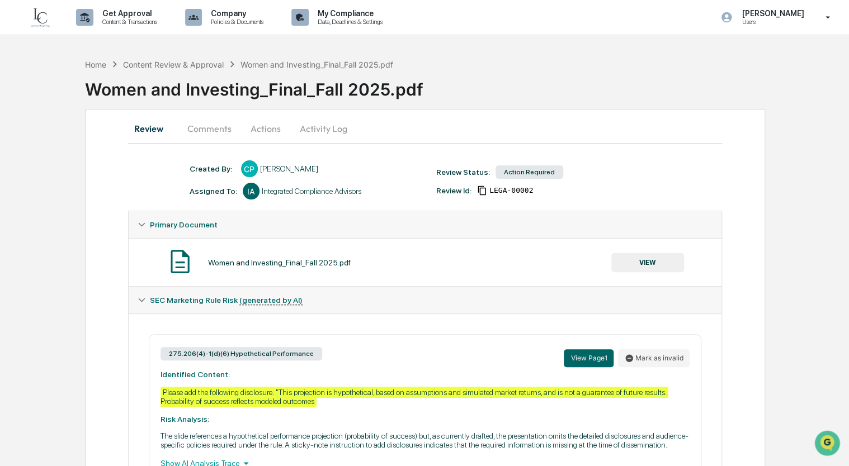
click at [302, 128] on button "Activity Log" at bounding box center [323, 128] width 65 height 27
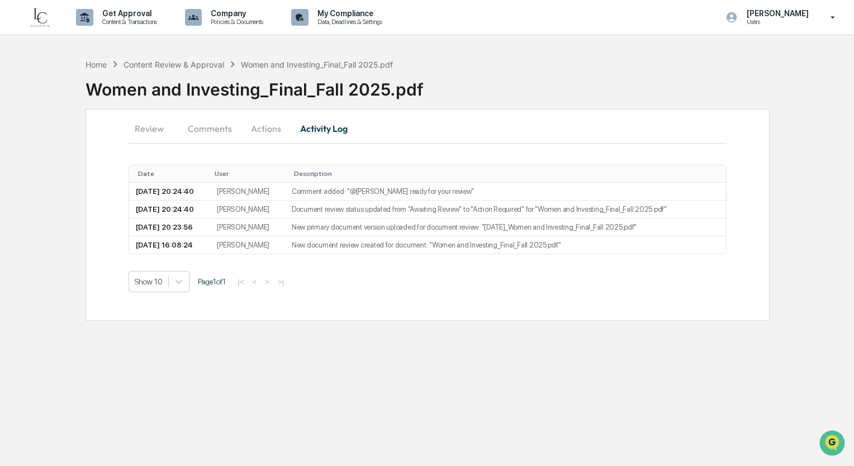
click at [262, 129] on button "Actions" at bounding box center [266, 128] width 50 height 27
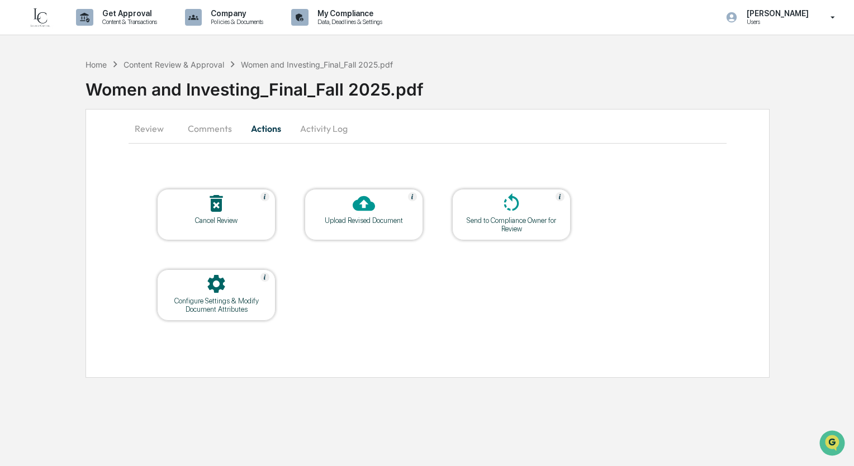
click at [367, 212] on icon at bounding box center [364, 203] width 22 height 22
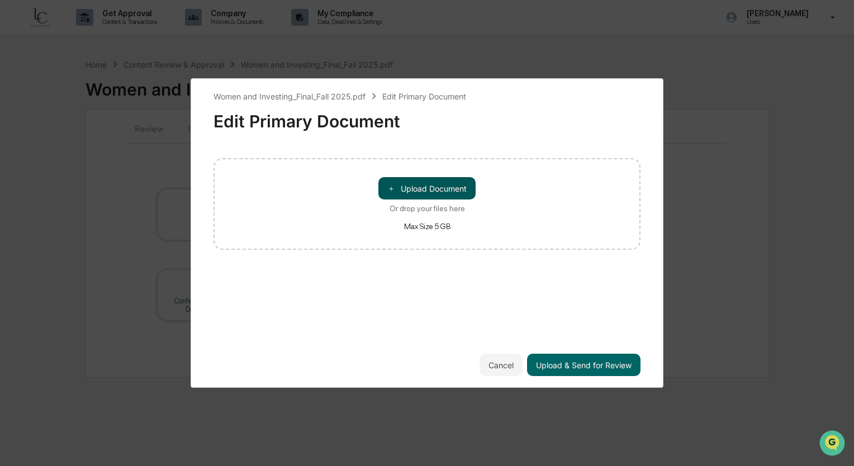
click at [394, 186] on span "＋" at bounding box center [392, 188] width 8 height 11
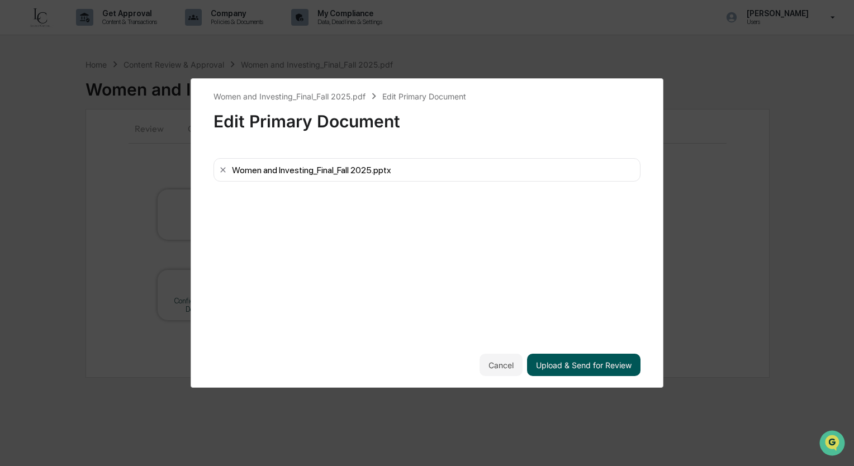
click at [602, 367] on button "Upload & Send for Review" at bounding box center [584, 365] width 114 height 22
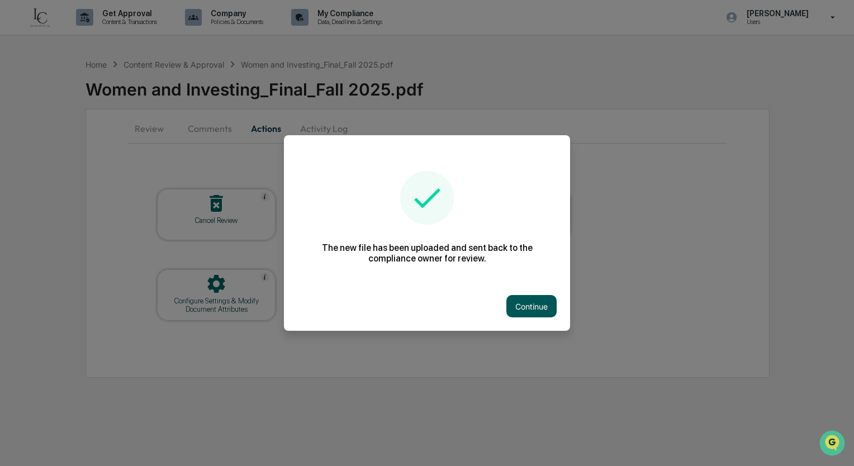
click at [542, 303] on button "Continue" at bounding box center [532, 306] width 50 height 22
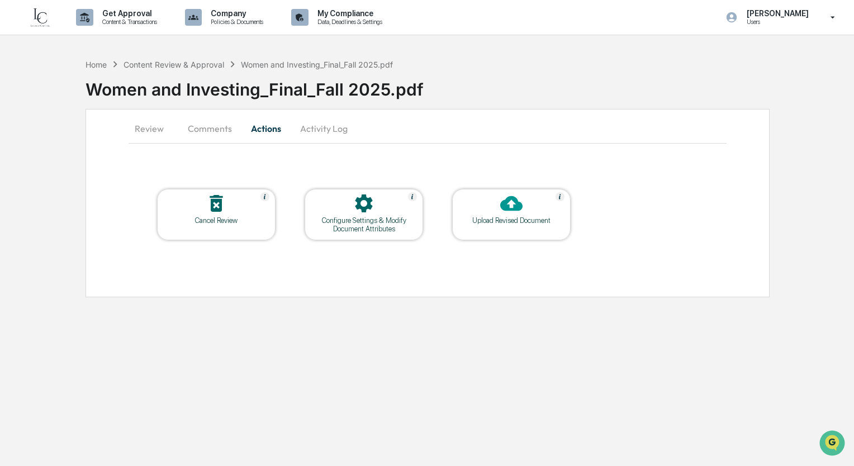
click at [480, 207] on div at bounding box center [512, 204] width 112 height 24
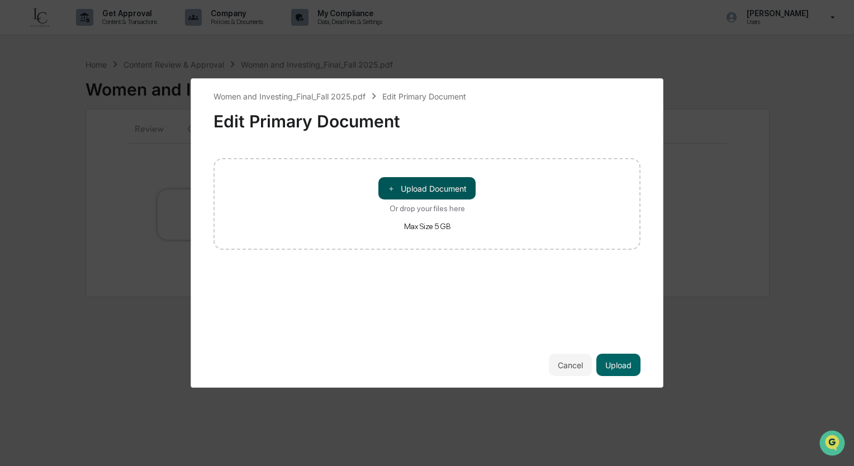
click at [418, 185] on button "＋ Upload Document" at bounding box center [427, 188] width 97 height 22
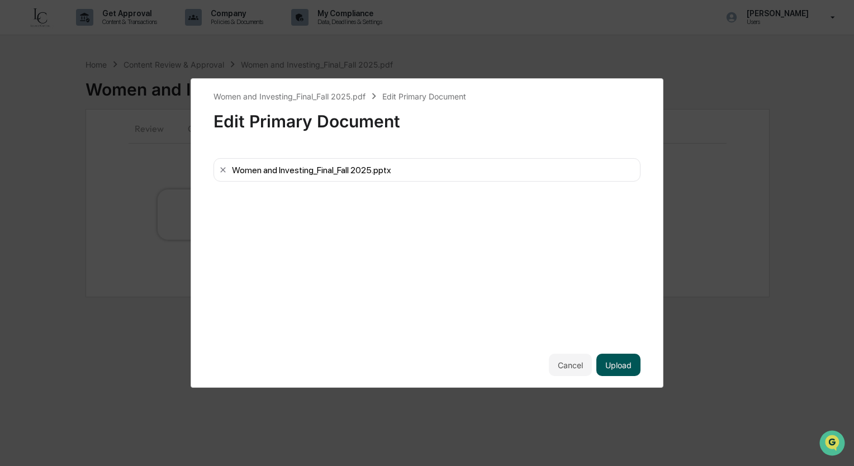
click at [618, 367] on button "Upload" at bounding box center [619, 365] width 44 height 22
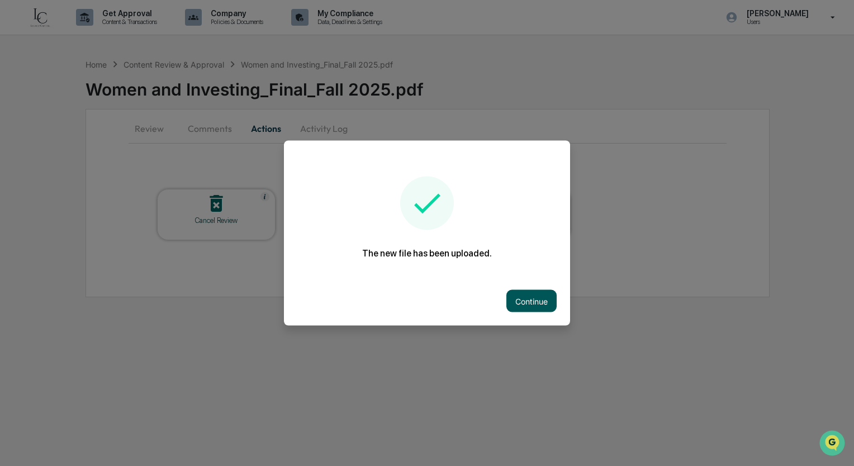
click at [524, 296] on button "Continue" at bounding box center [532, 301] width 50 height 22
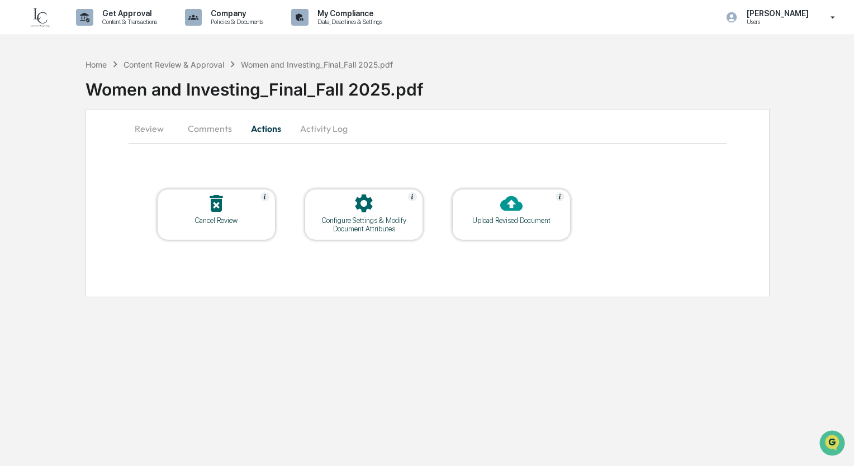
click at [214, 134] on button "Comments" at bounding box center [210, 128] width 62 height 27
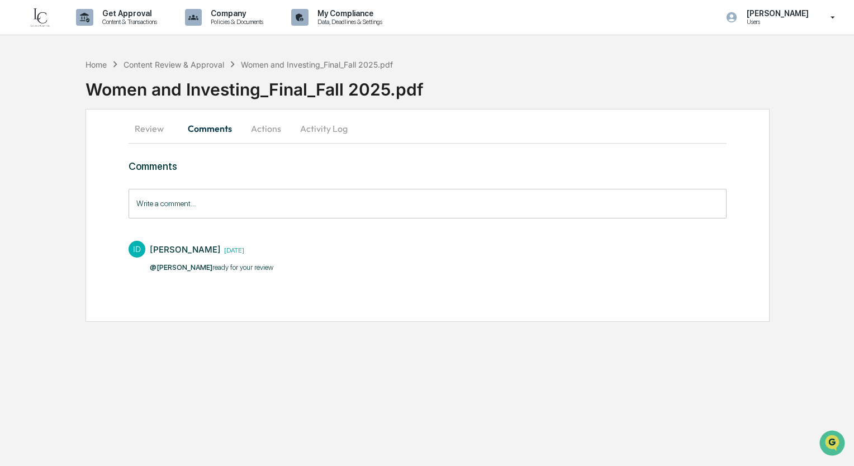
click at [223, 206] on input "Write a comment..." at bounding box center [428, 204] width 598 height 30
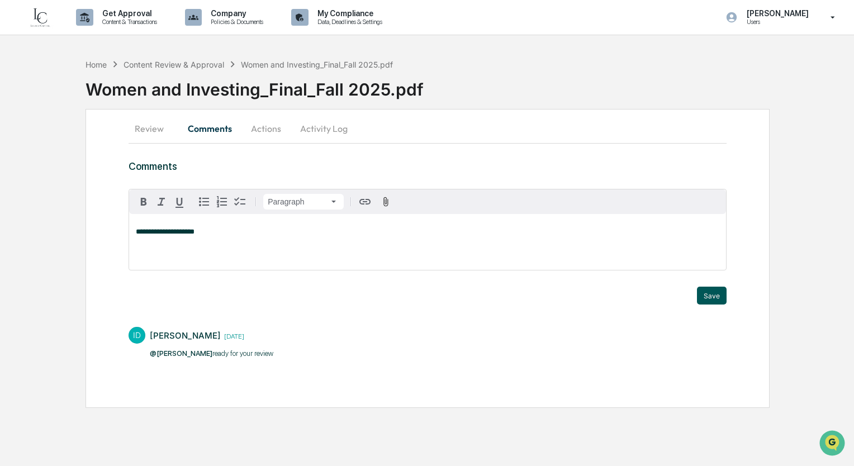
click at [712, 298] on button "Save" at bounding box center [712, 296] width 30 height 18
